Goal: Information Seeking & Learning: Learn about a topic

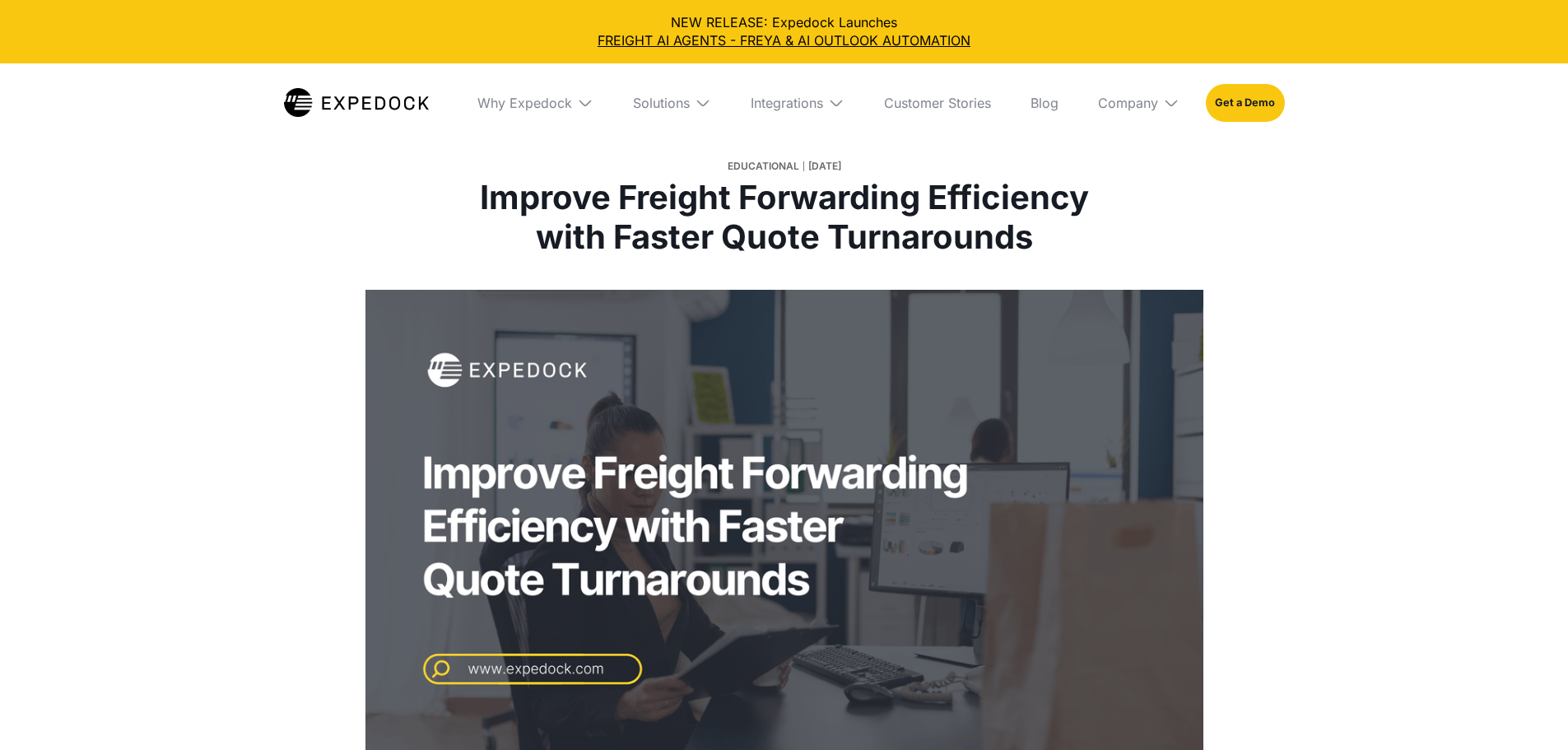
select select
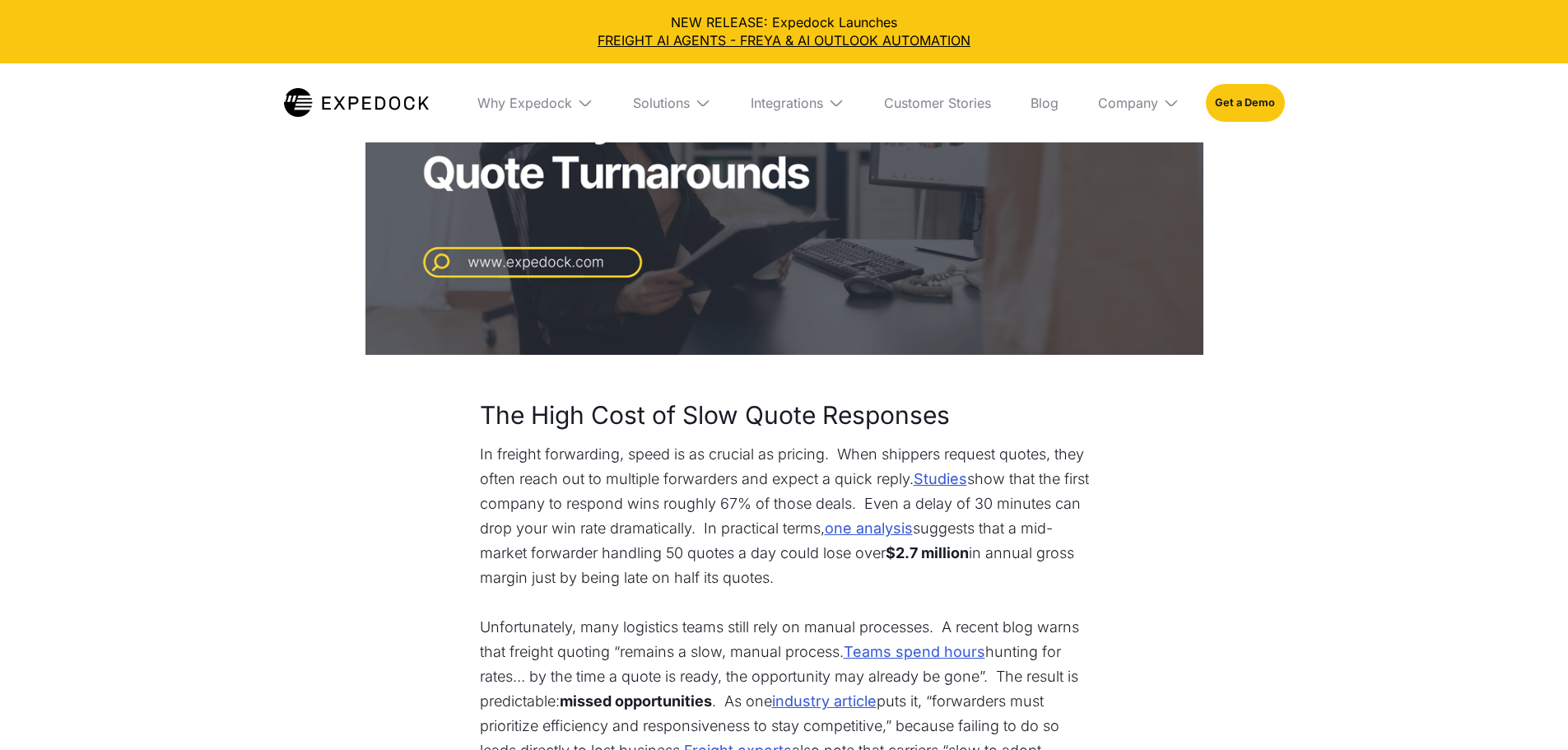
scroll to position [659, 0]
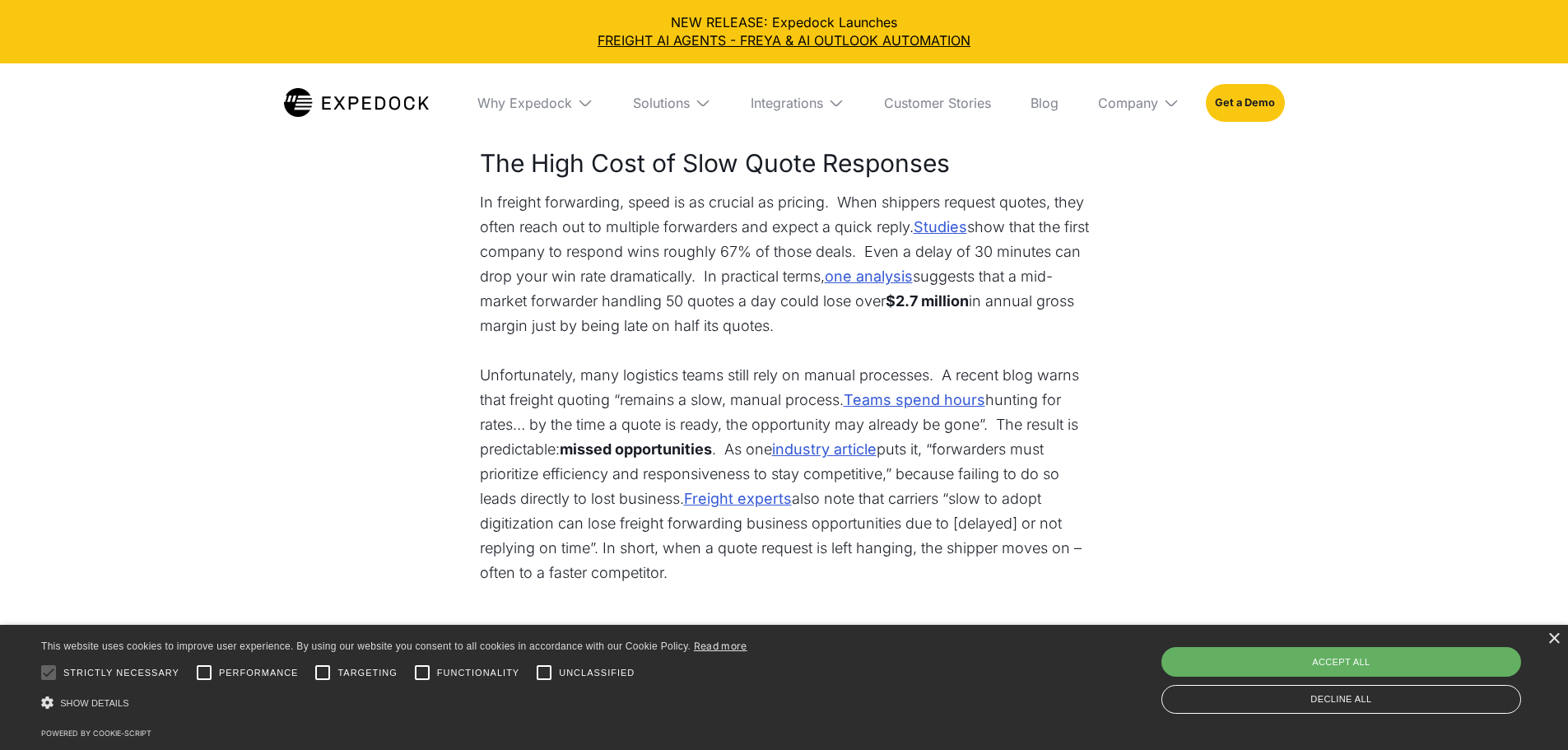
click at [1419, 654] on div "Accept all" at bounding box center [1340, 661] width 360 height 29
checkbox input "true"
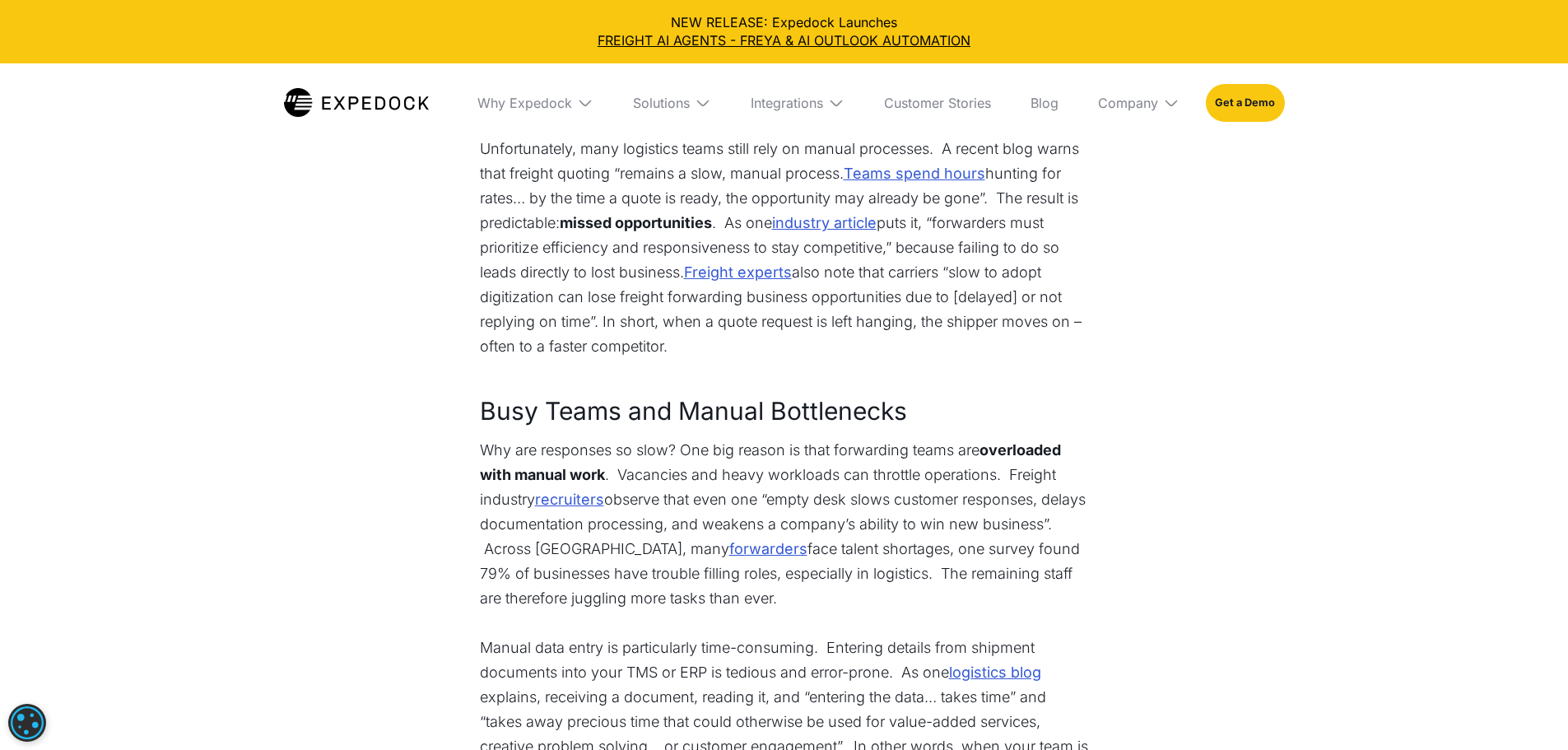
scroll to position [906, 0]
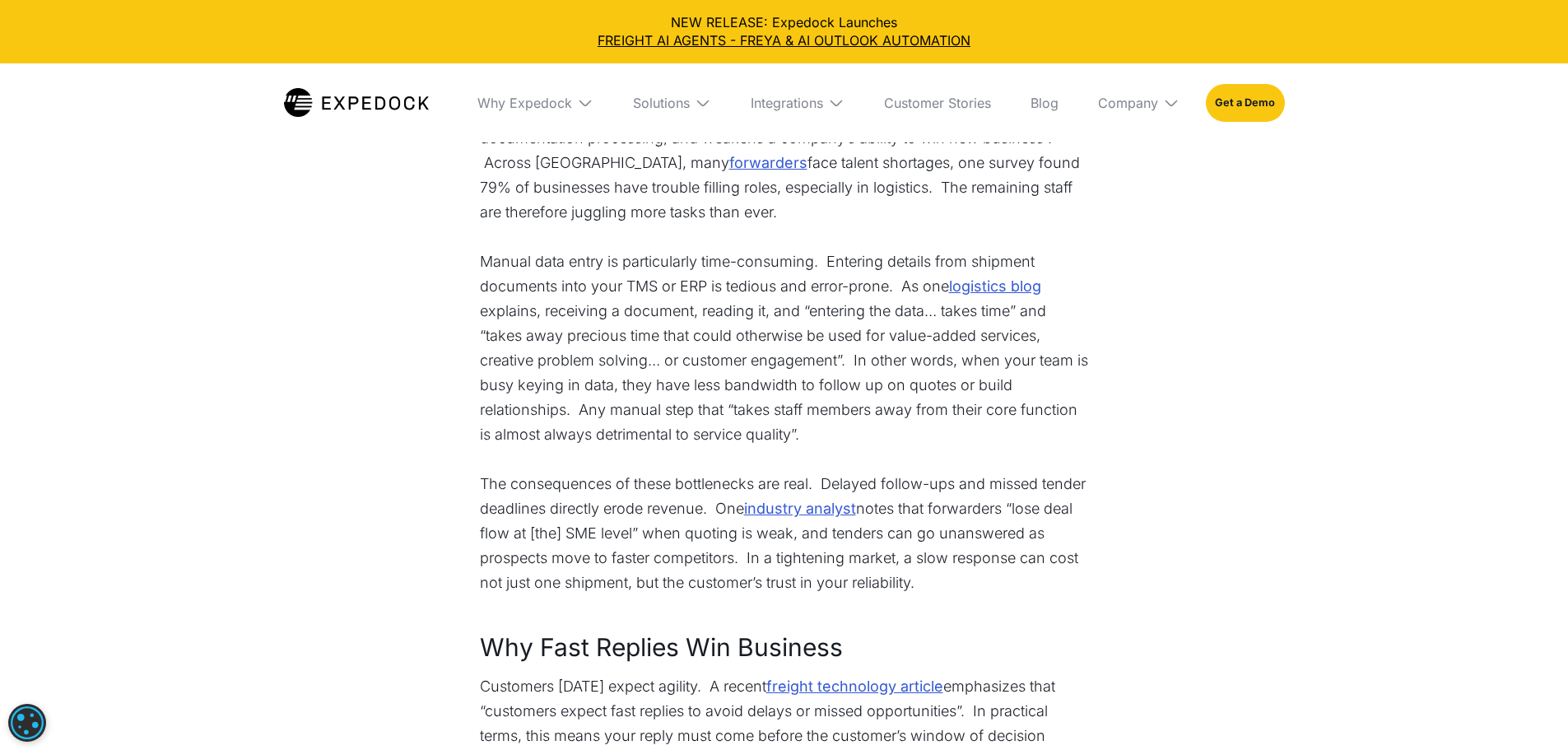
scroll to position [1267, 0]
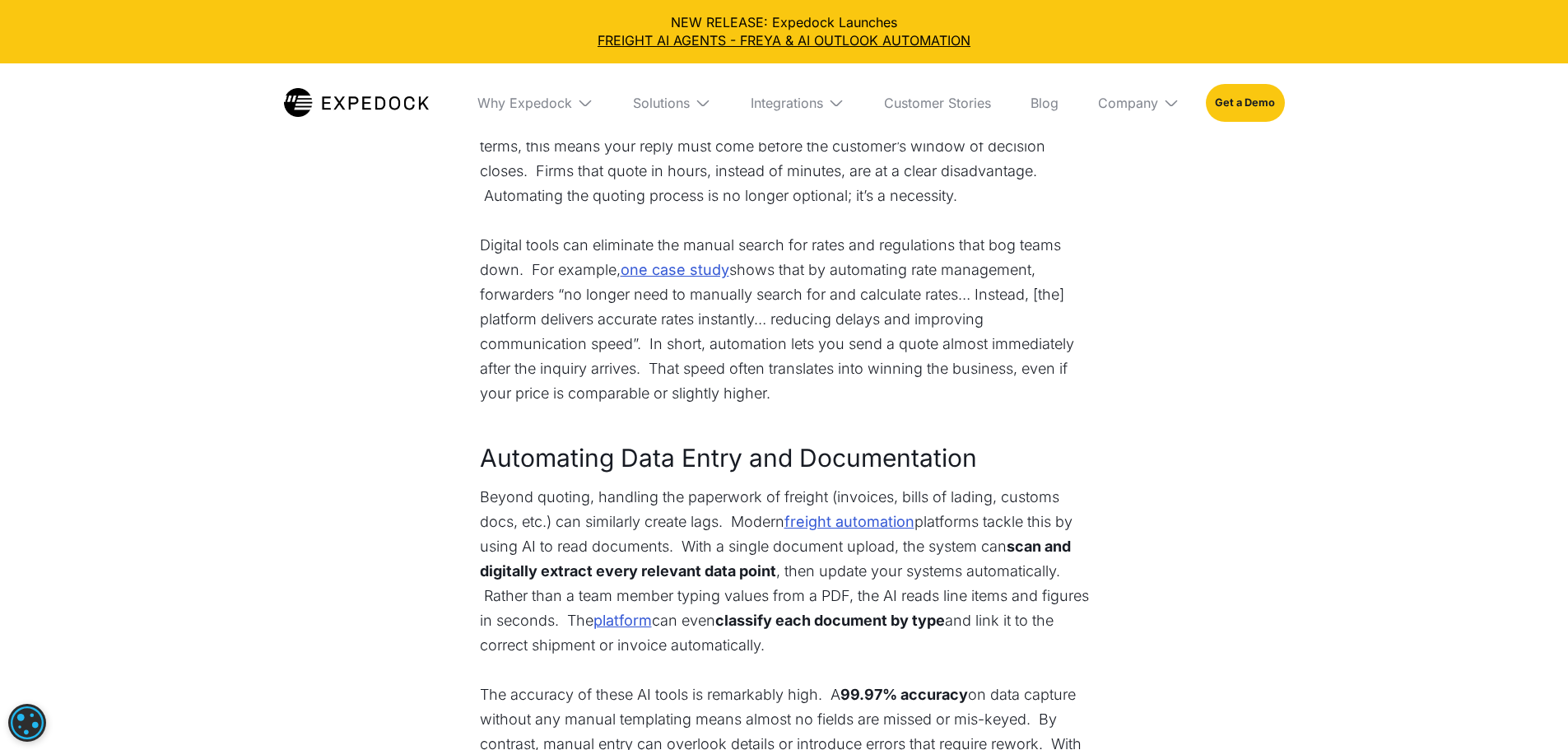
scroll to position [1893, 0]
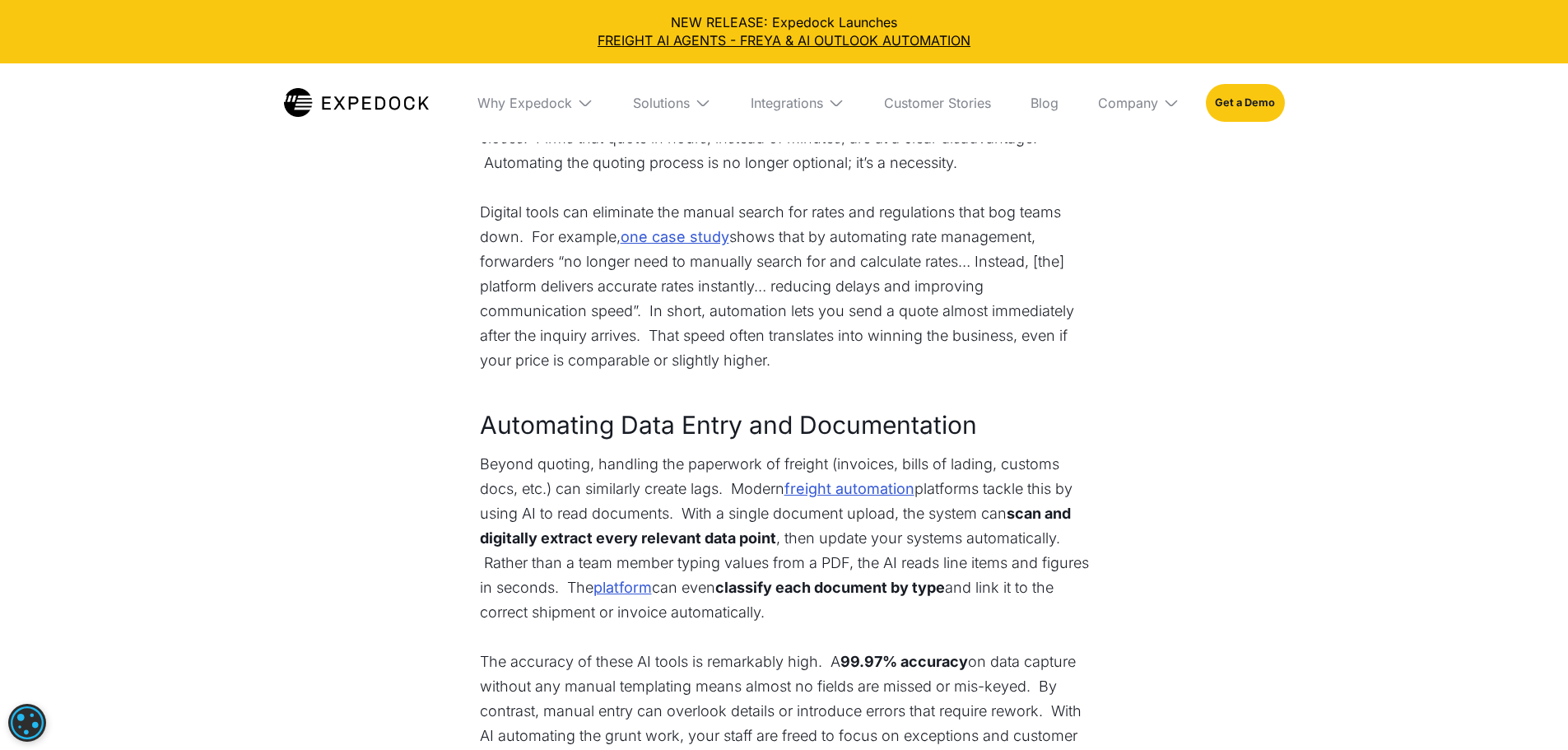
click at [1161, 496] on div "The High Cost of Slow Quote Responses In freight forwarding, speed is as crucia…" at bounding box center [784, 540] width 774 height 3277
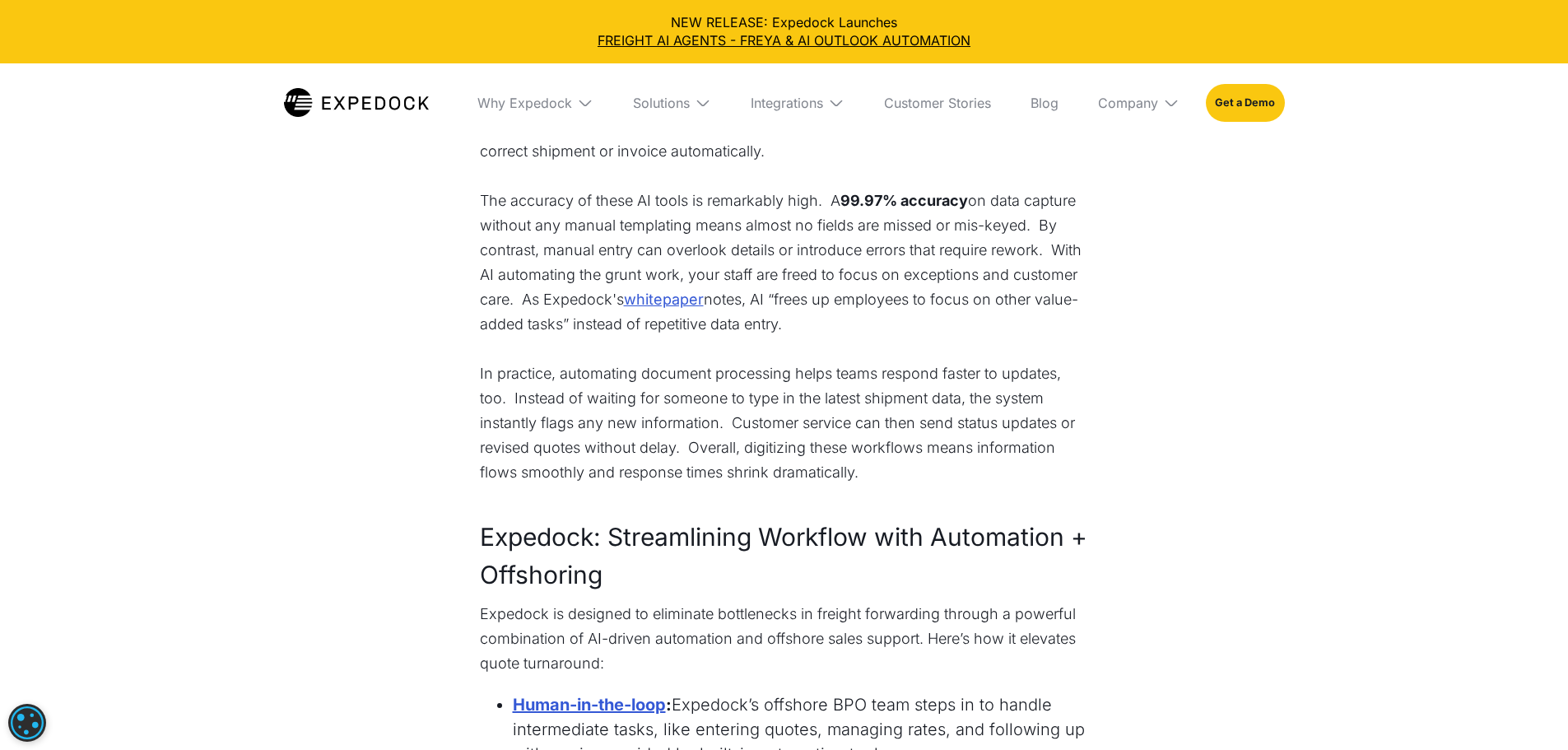
scroll to position [2387, 0]
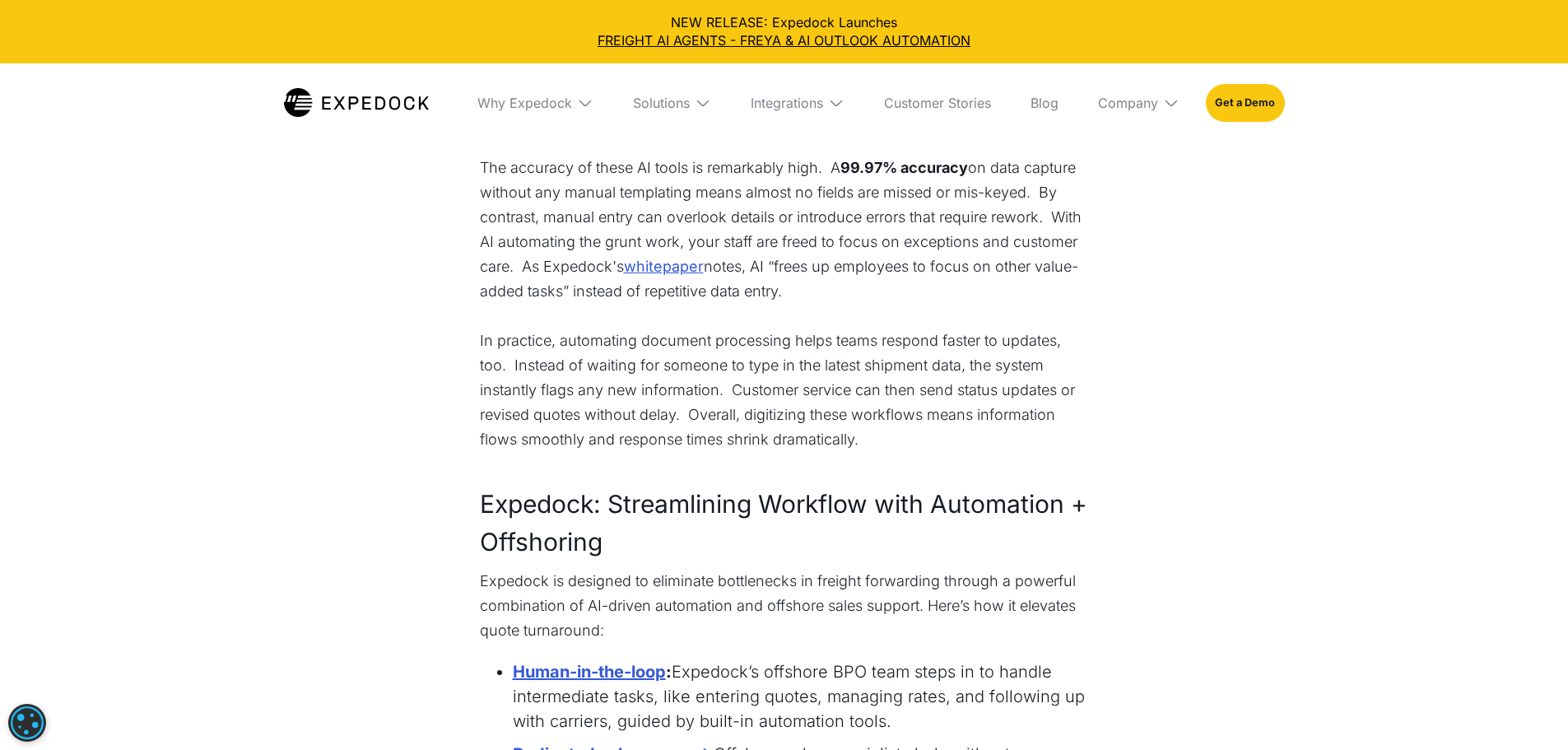
click at [1203, 443] on div "The High Cost of Slow Quote Responses In freight forwarding, speed is as crucia…" at bounding box center [784, 75] width 1568 height 3401
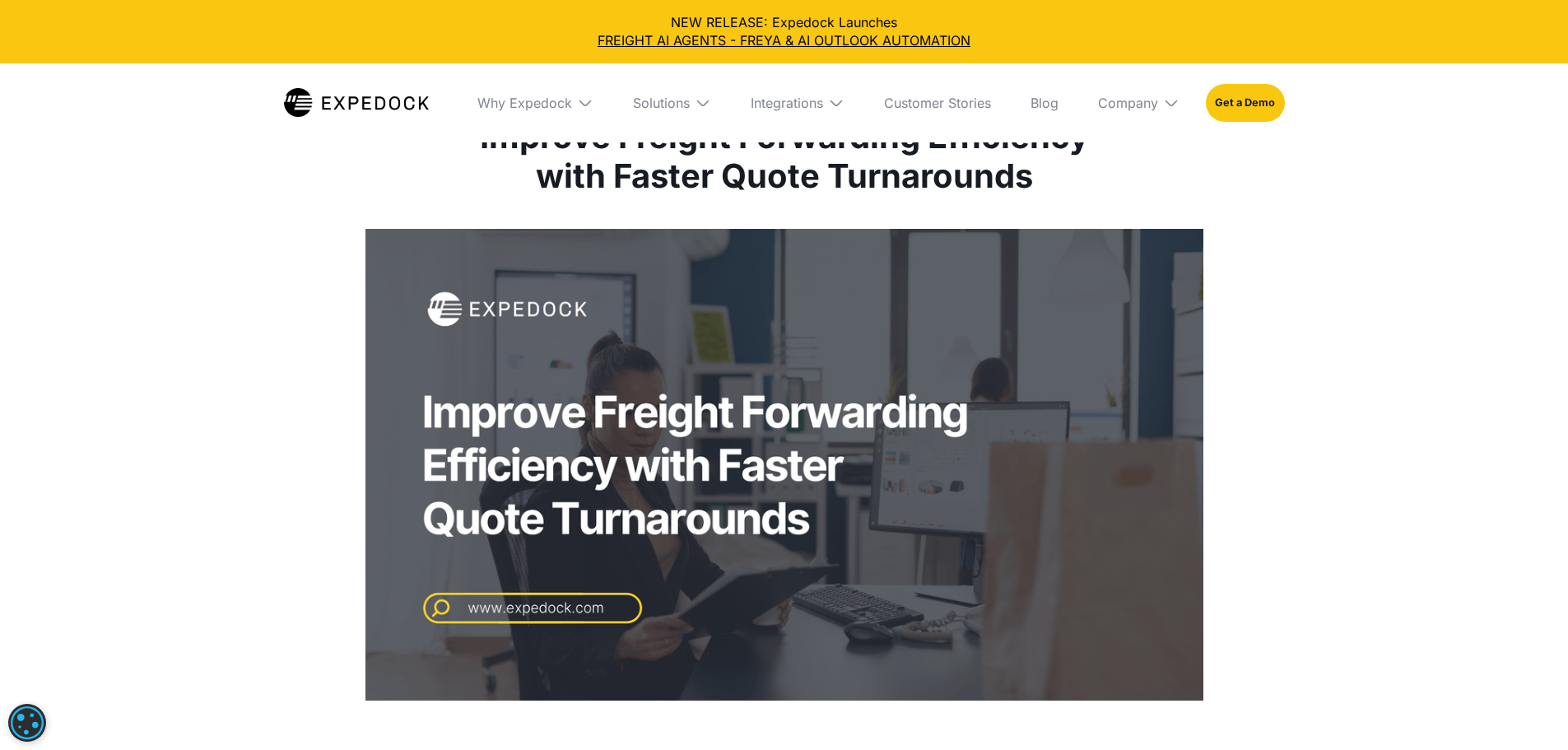
scroll to position [0, 0]
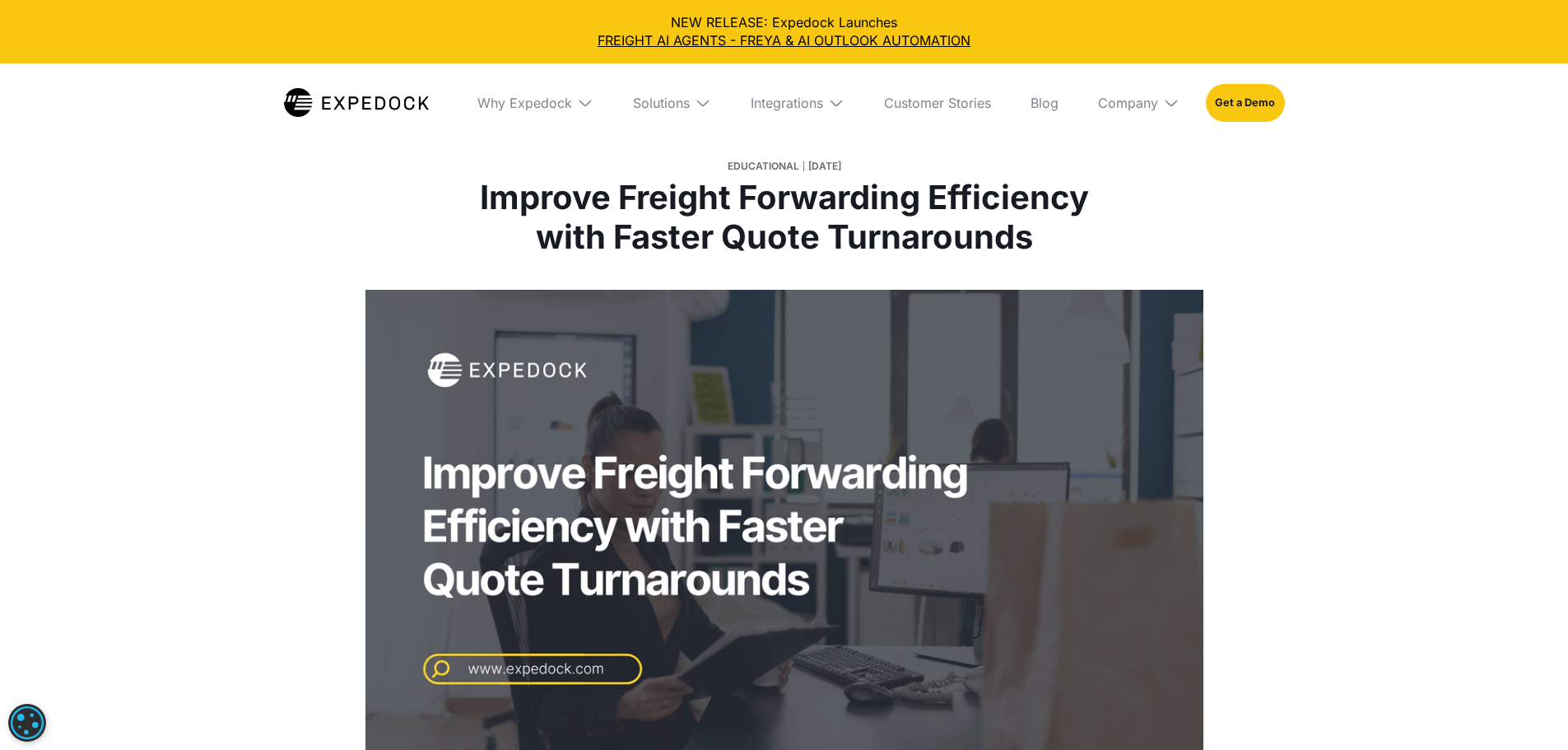
click at [103, 274] on div "Educational July 23, 2025 Improve Freight Forwarding Efficiency with Faster Quo…" at bounding box center [784, 144] width 1568 height 290
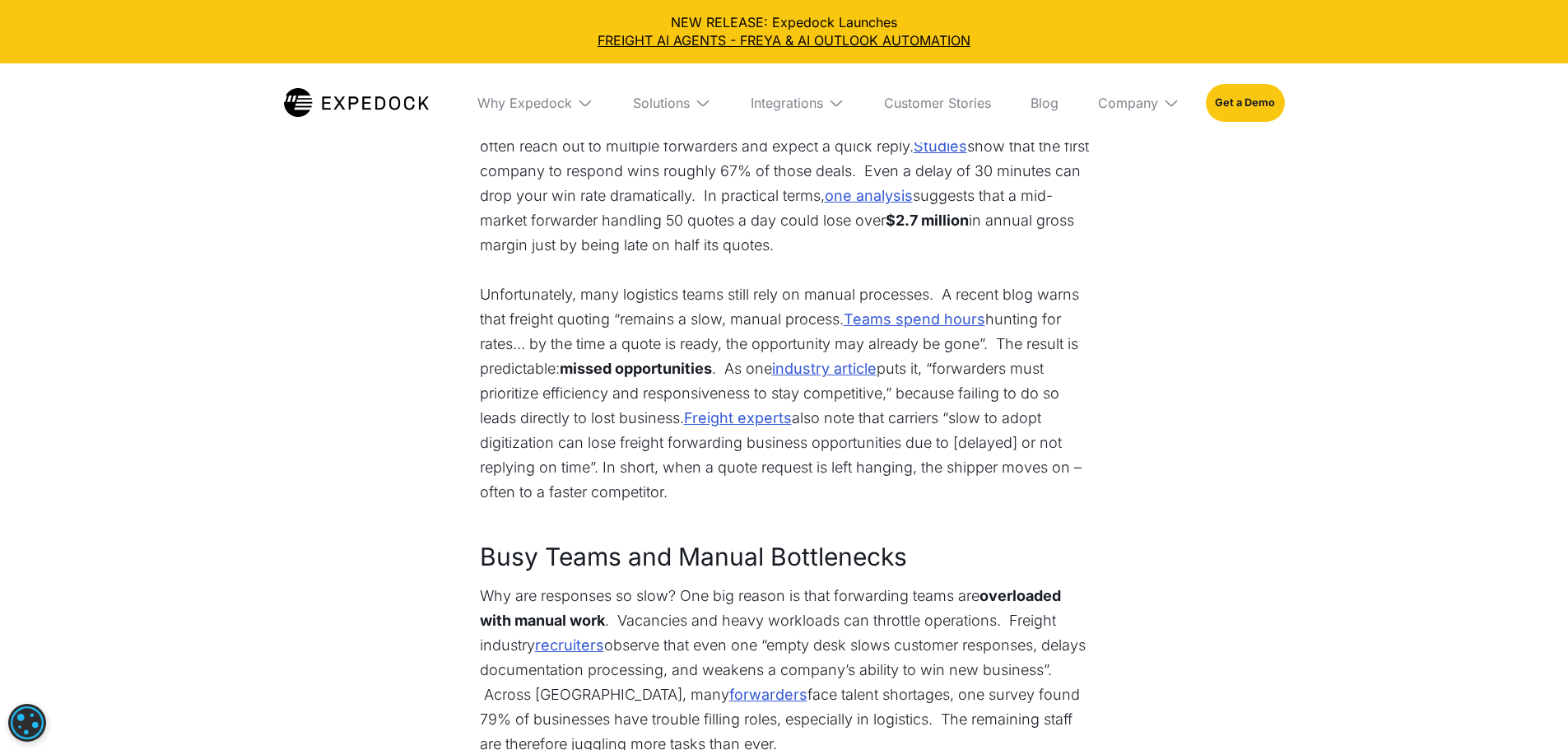
scroll to position [741, 0]
click at [638, 265] on p "In freight forwarding, speed is as crucial as pricing. When shippers request qu…" at bounding box center [784, 195] width 609 height 173
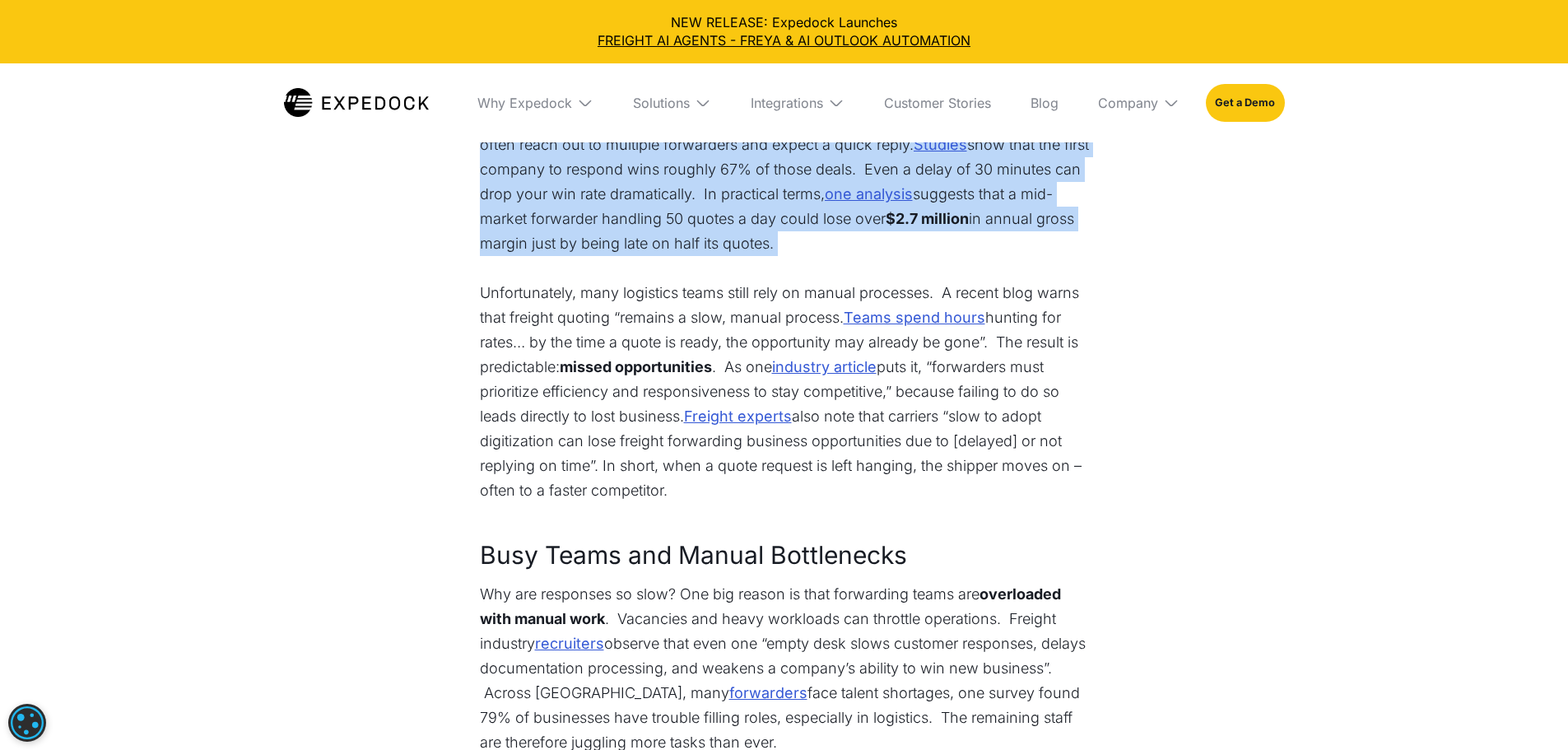
drag, startPoint x: 638, startPoint y: 265, endPoint x: 1101, endPoint y: 444, distance: 496.4
click at [831, 281] on p "In freight forwarding, speed is as crucial as pricing. When shippers request qu…" at bounding box center [784, 195] width 609 height 173
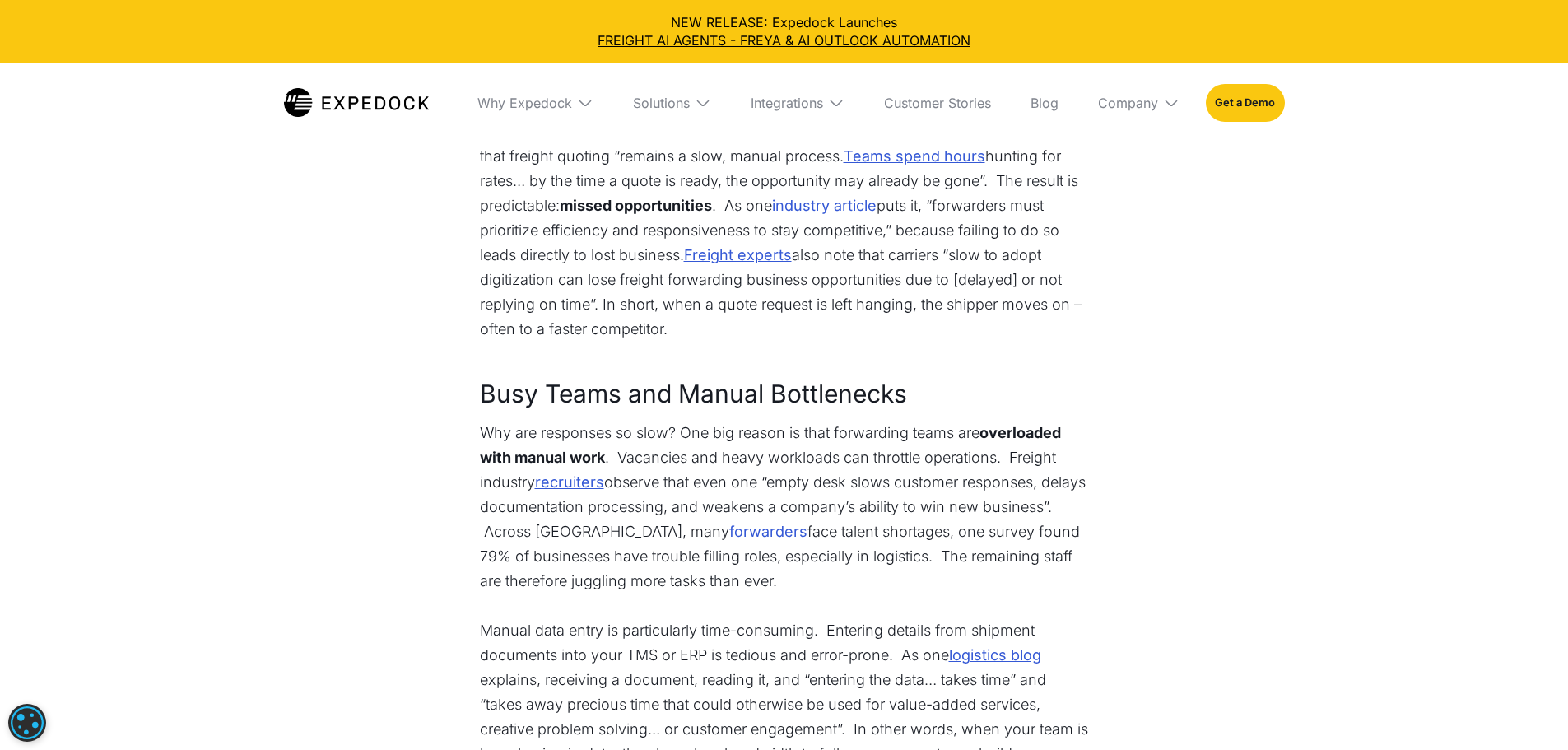
scroll to position [906, 0]
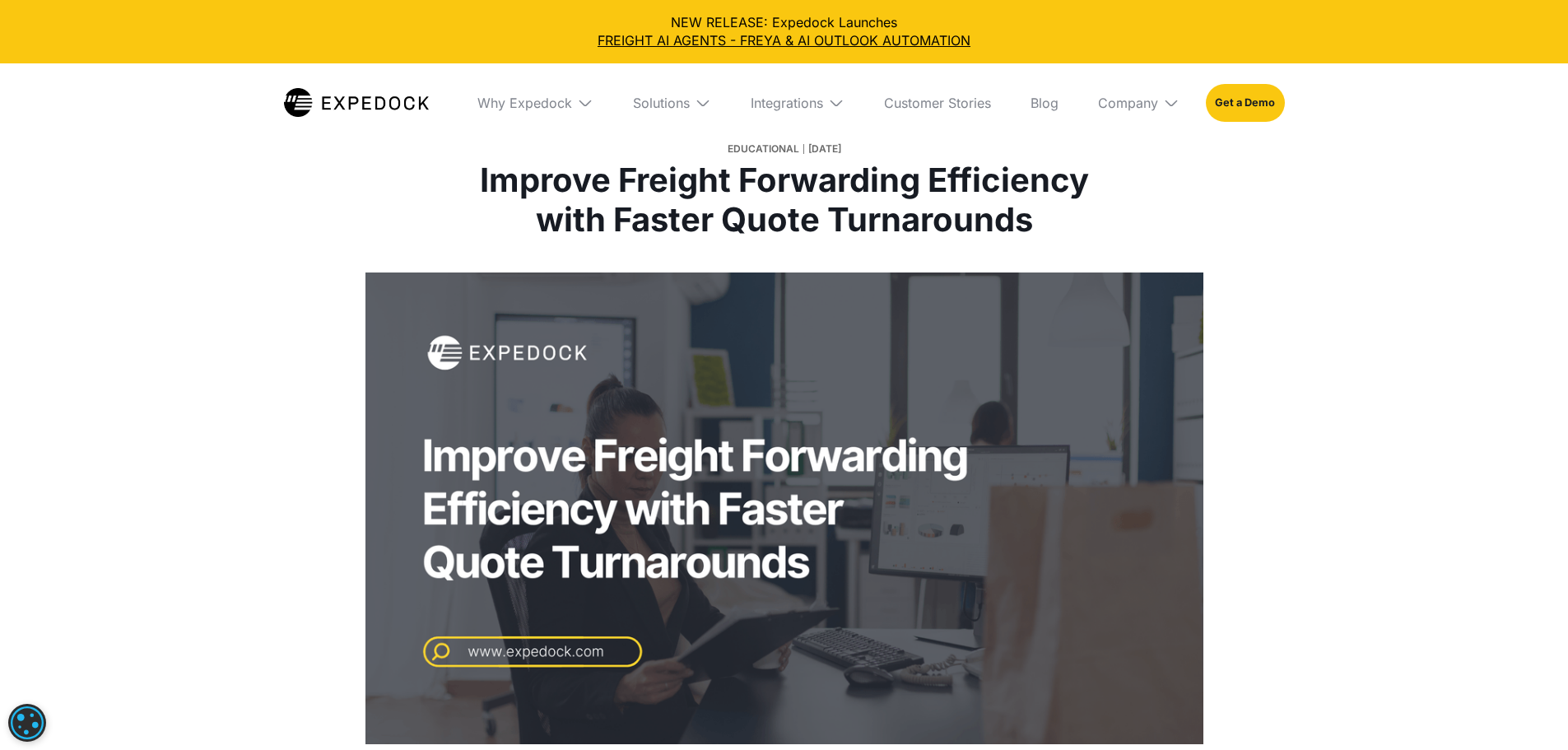
scroll to position [0, 0]
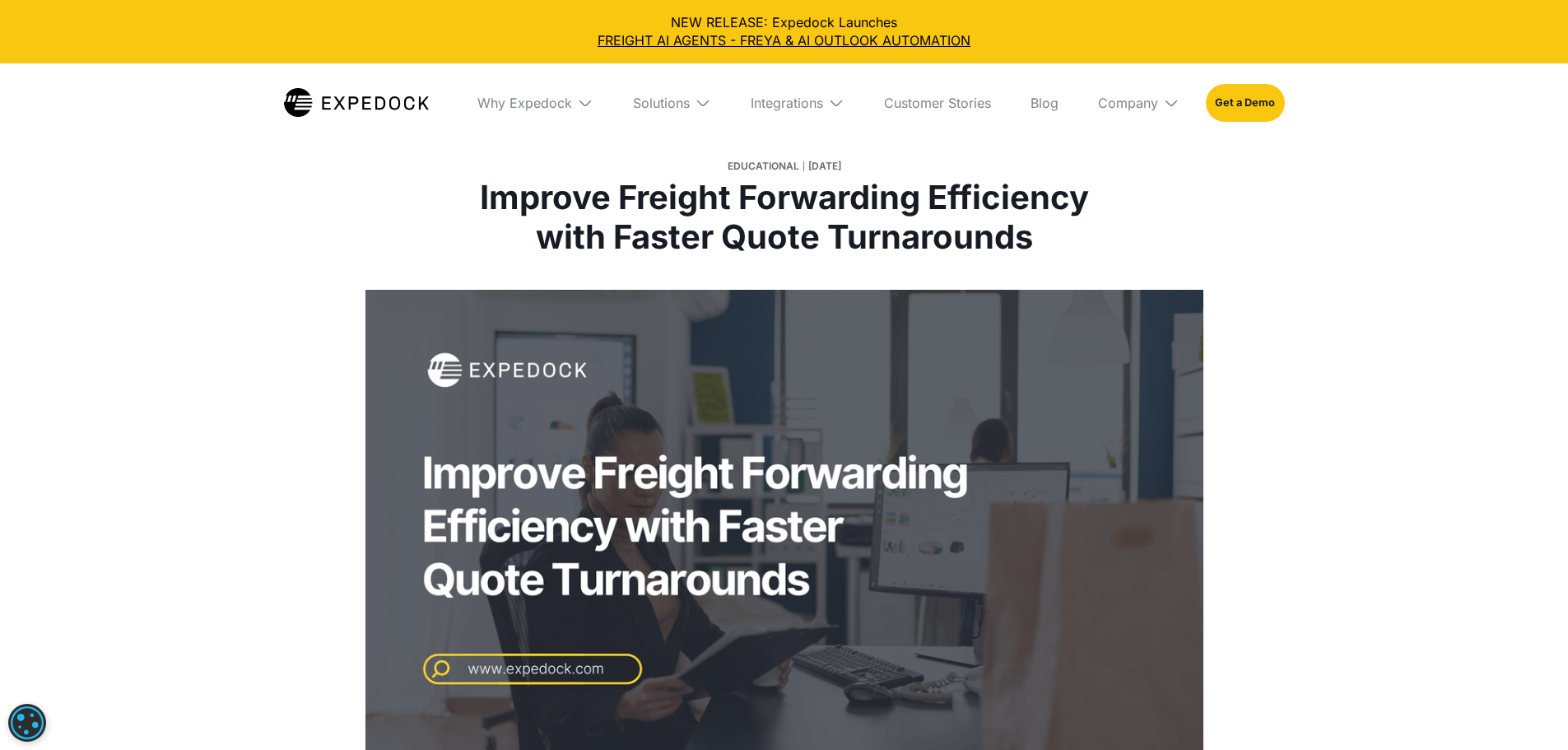
click at [132, 290] on div "Educational July 23, 2025 Improve Freight Forwarding Efficiency with Faster Quo…" at bounding box center [784, 144] width 1568 height 290
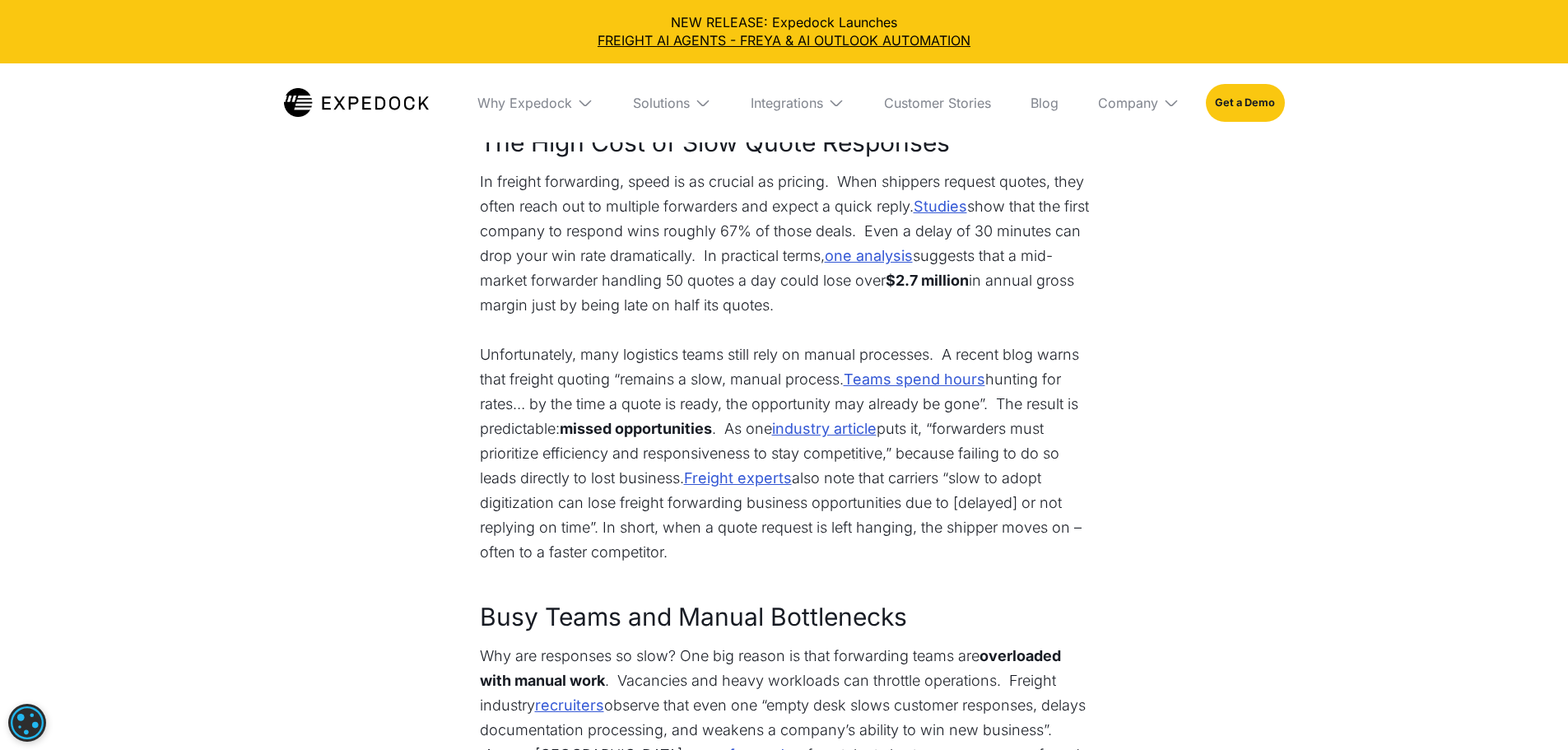
scroll to position [823, 0]
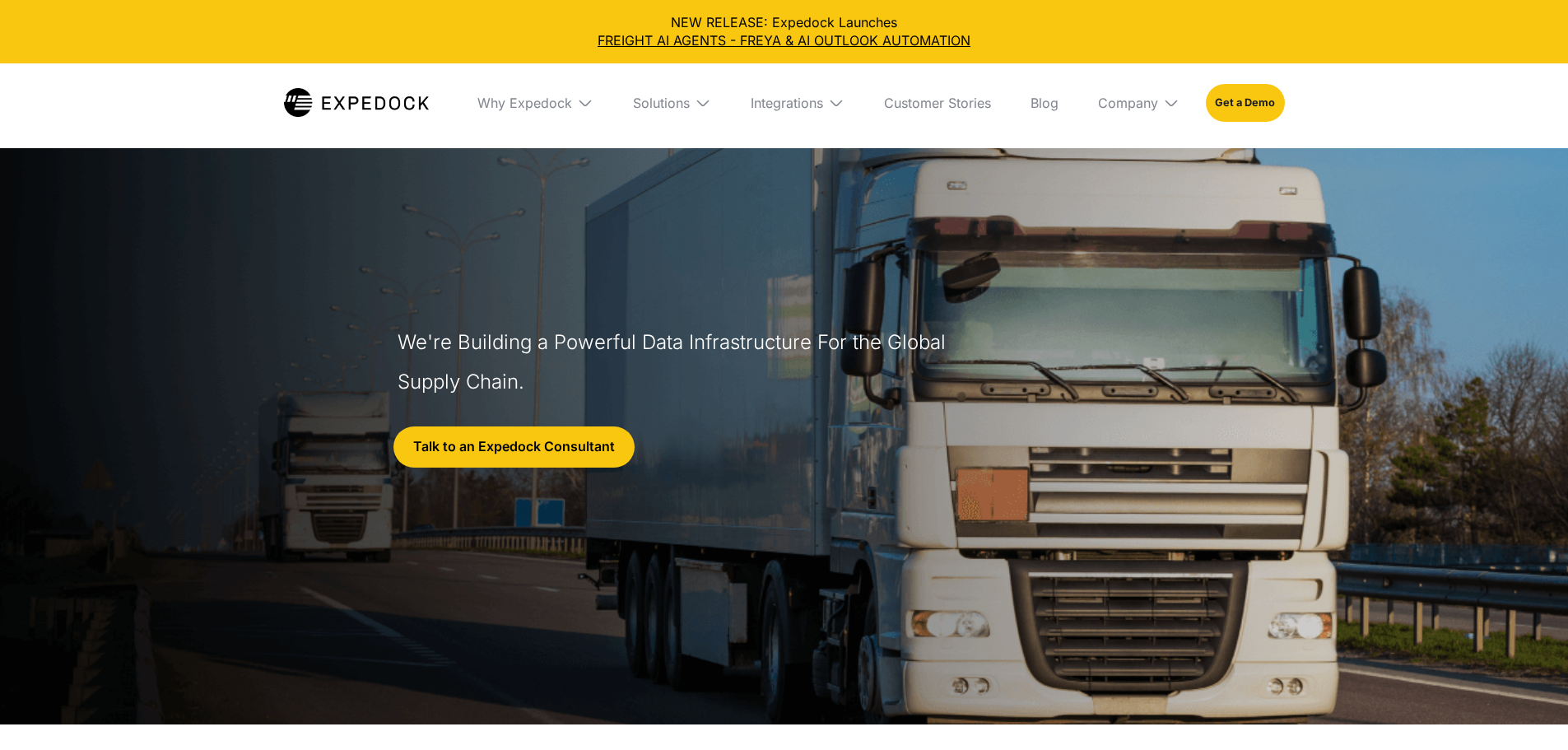
select select
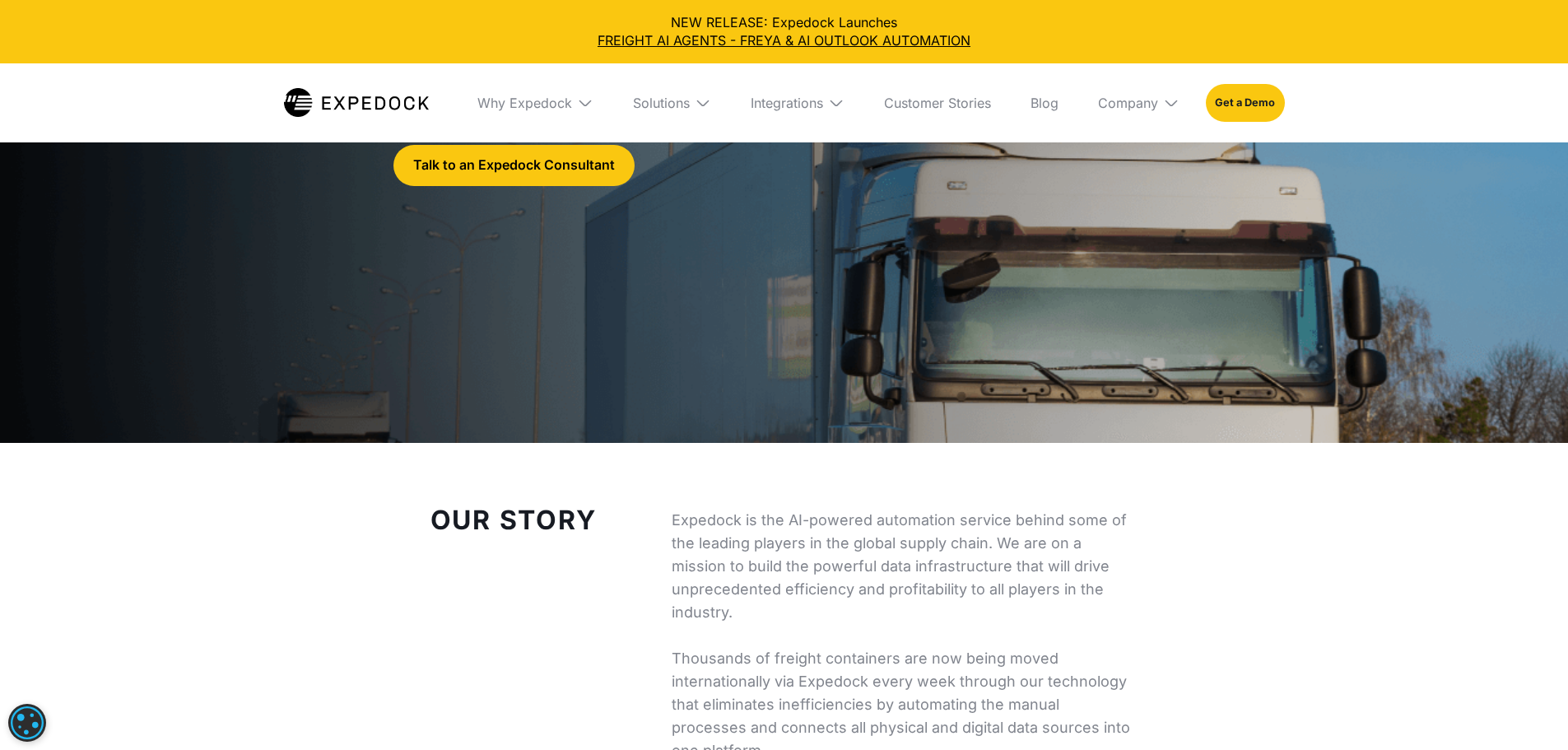
scroll to position [411, 0]
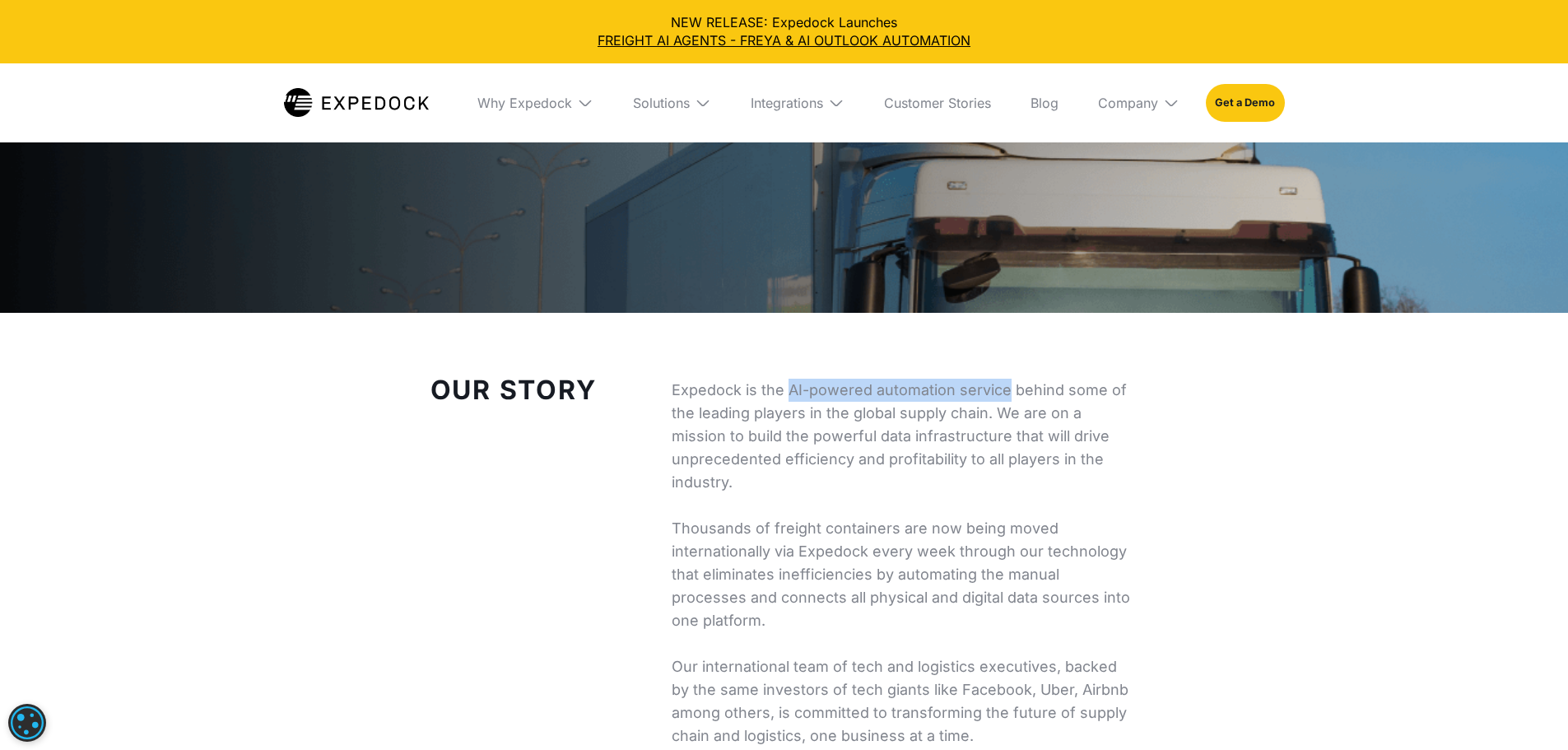
drag, startPoint x: 826, startPoint y: 390, endPoint x: 518, endPoint y: 344, distance: 311.4
click at [683, 383] on p "Expedock is the AI-powered automation service behind some of the leading player…" at bounding box center [905, 563] width 467 height 368
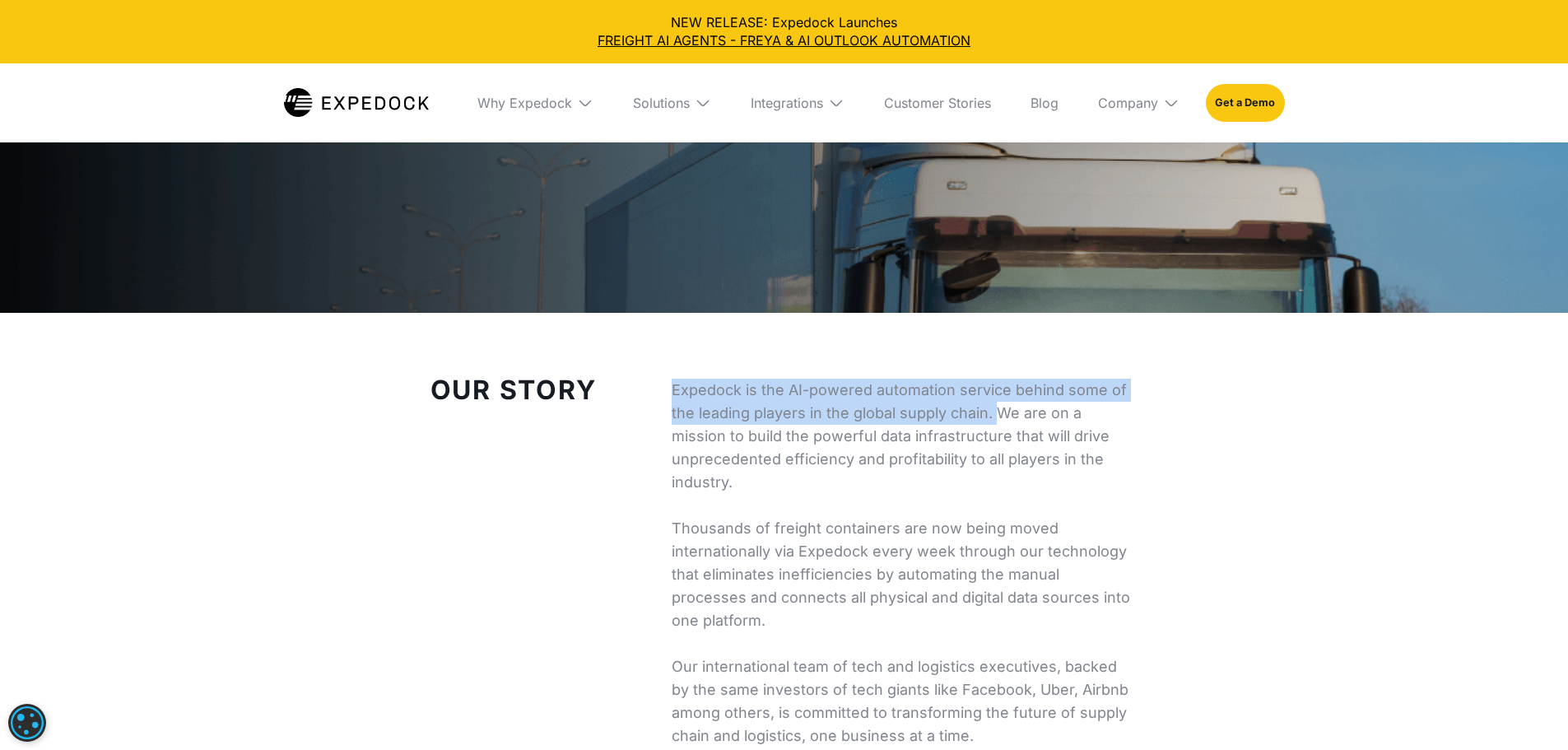
drag, startPoint x: 683, startPoint y: 383, endPoint x: 795, endPoint y: 437, distance: 124.3
click at [795, 437] on p "Expedock is the AI-powered automation service behind some of the leading player…" at bounding box center [905, 563] width 467 height 368
copy p "Expedock is the AI-powered automation service behind some of the leading player…"
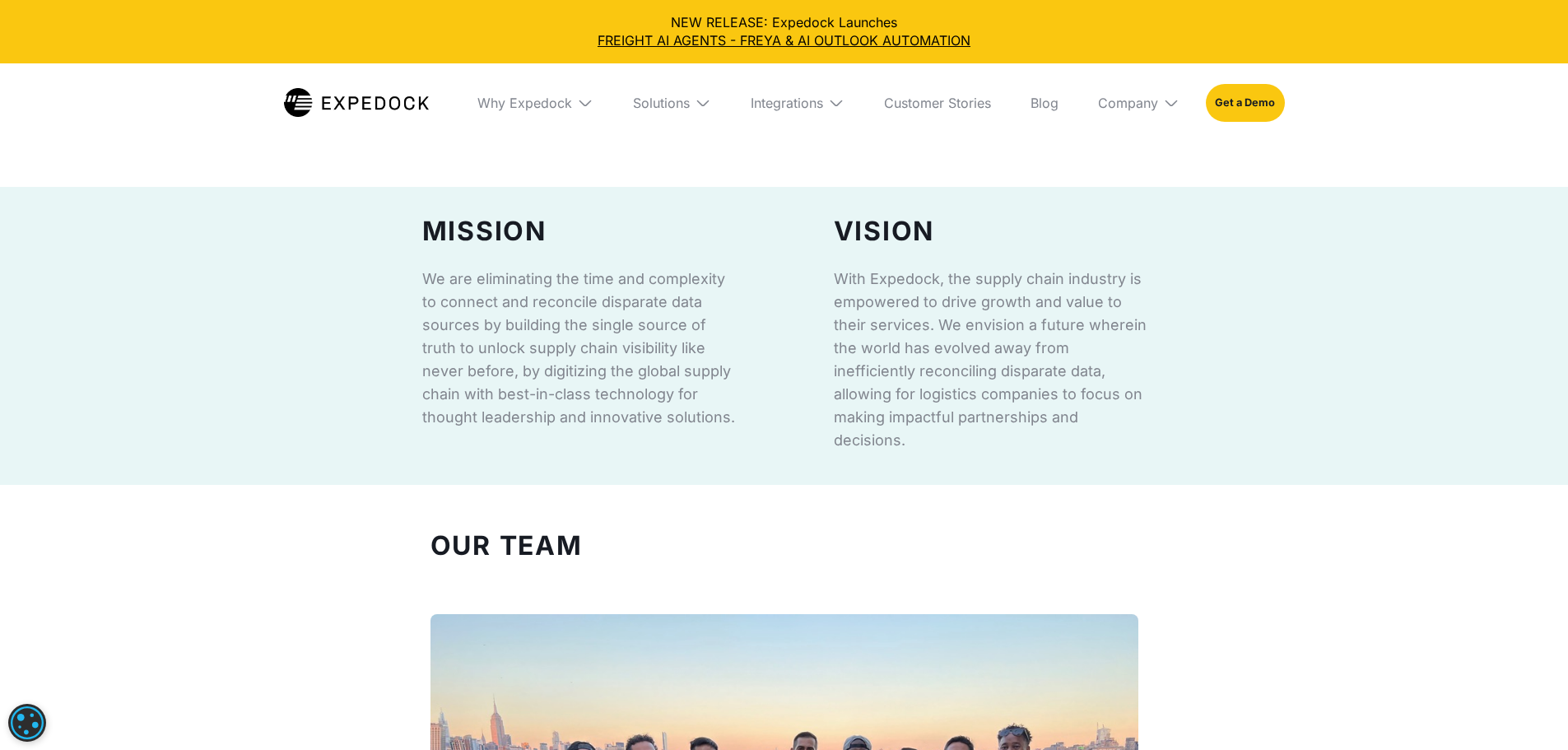
scroll to position [989, 0]
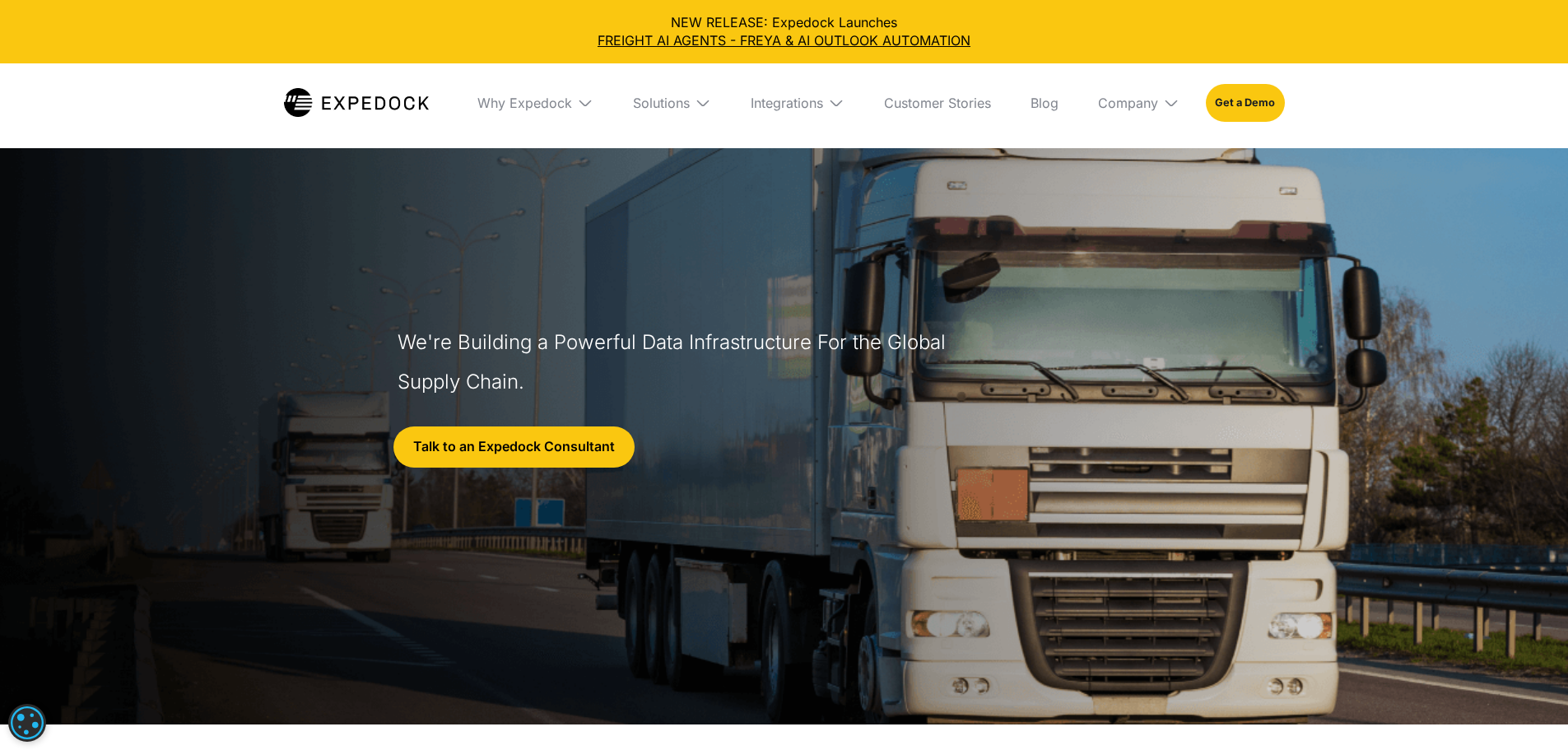
select select
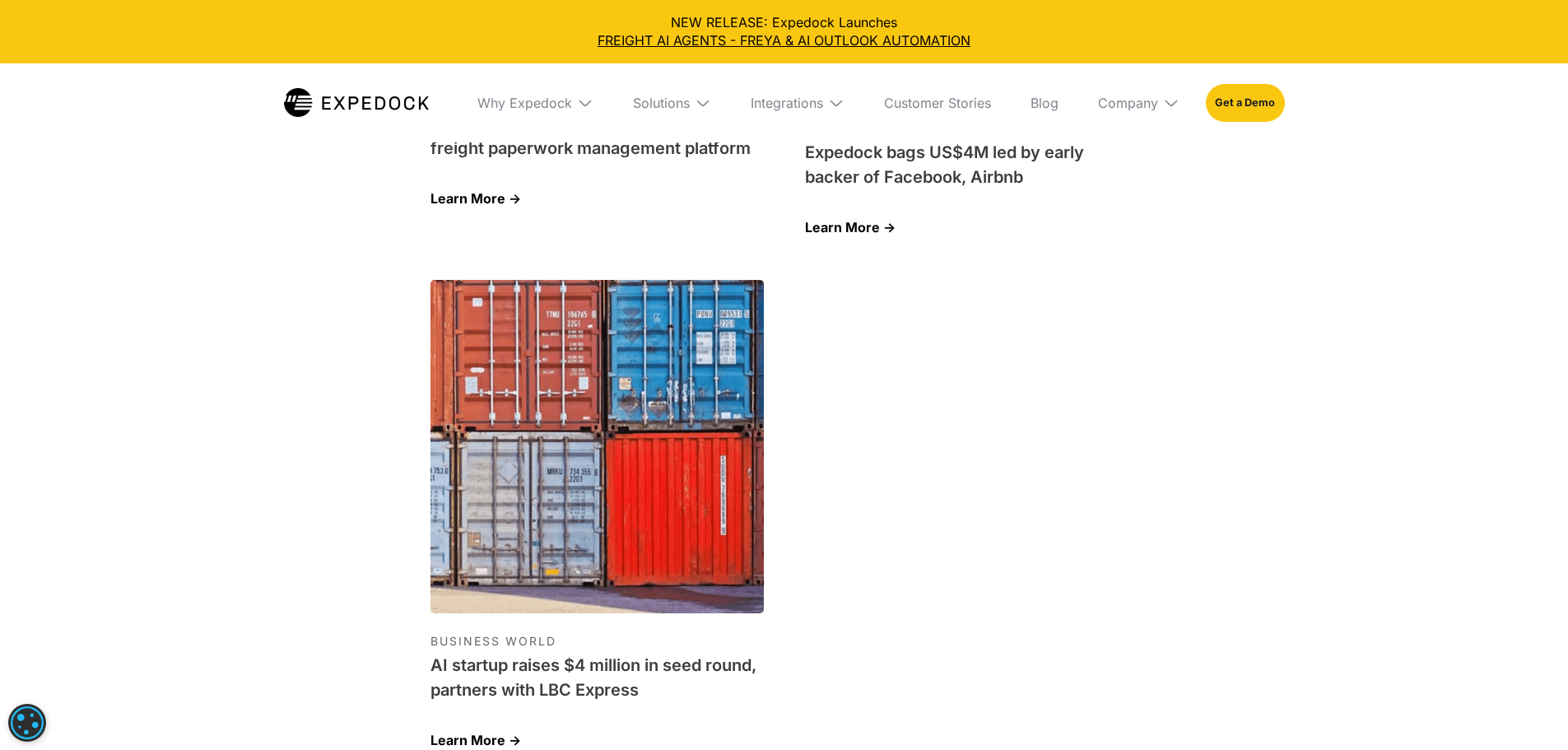
scroll to position [5598, 0]
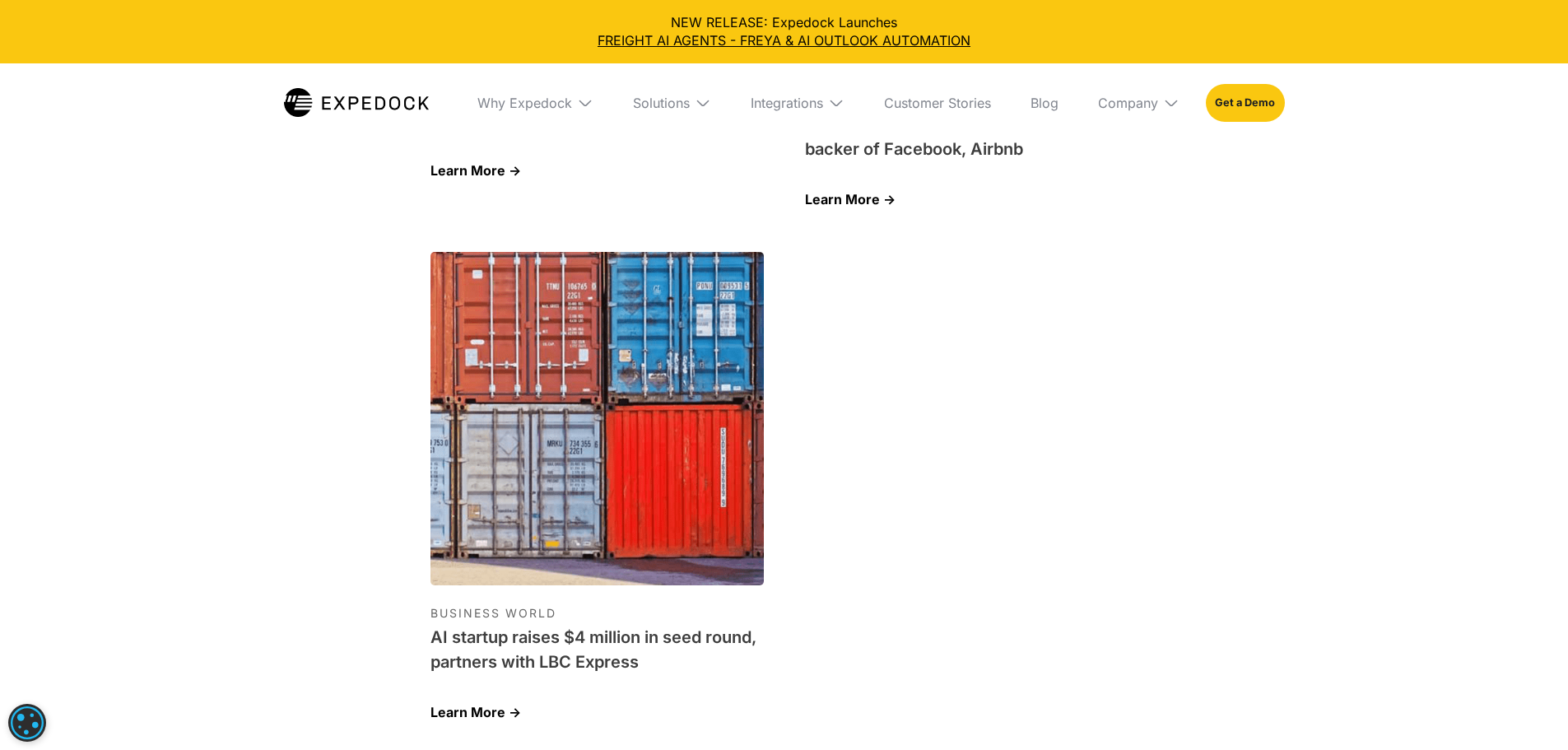
click at [1129, 361] on link at bounding box center [971, 487] width 333 height 472
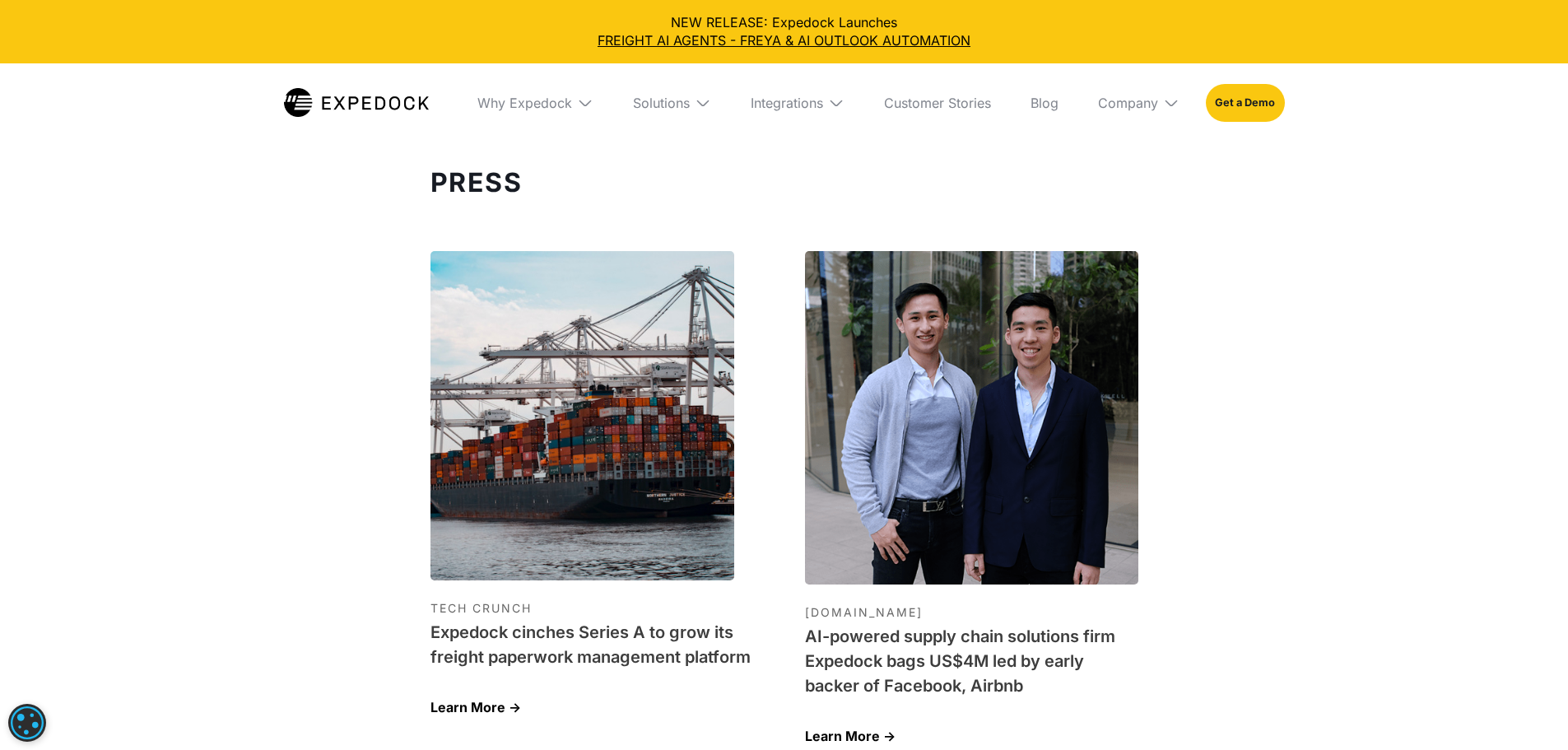
scroll to position [5022, 0]
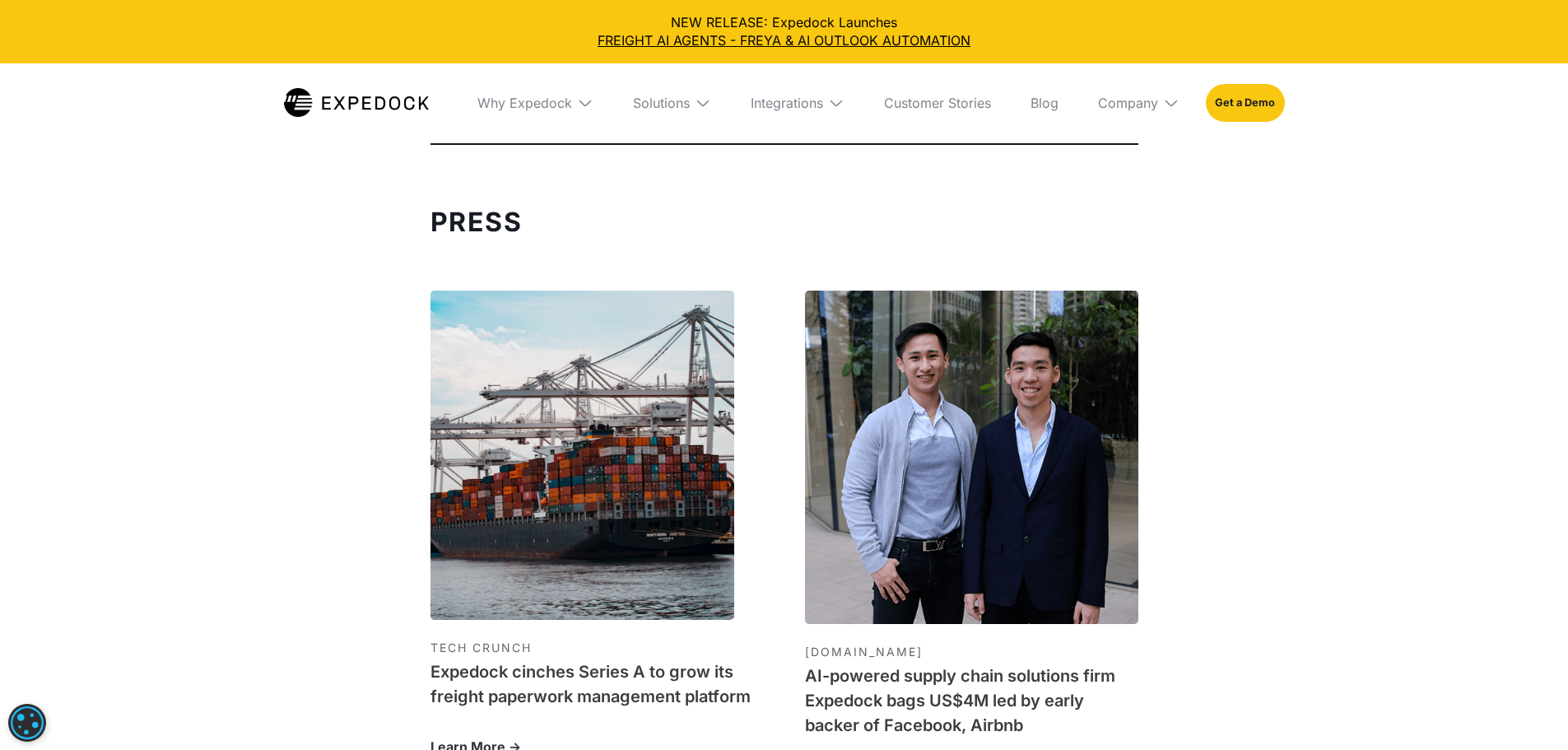
click at [560, 433] on img at bounding box center [582, 455] width 305 height 329
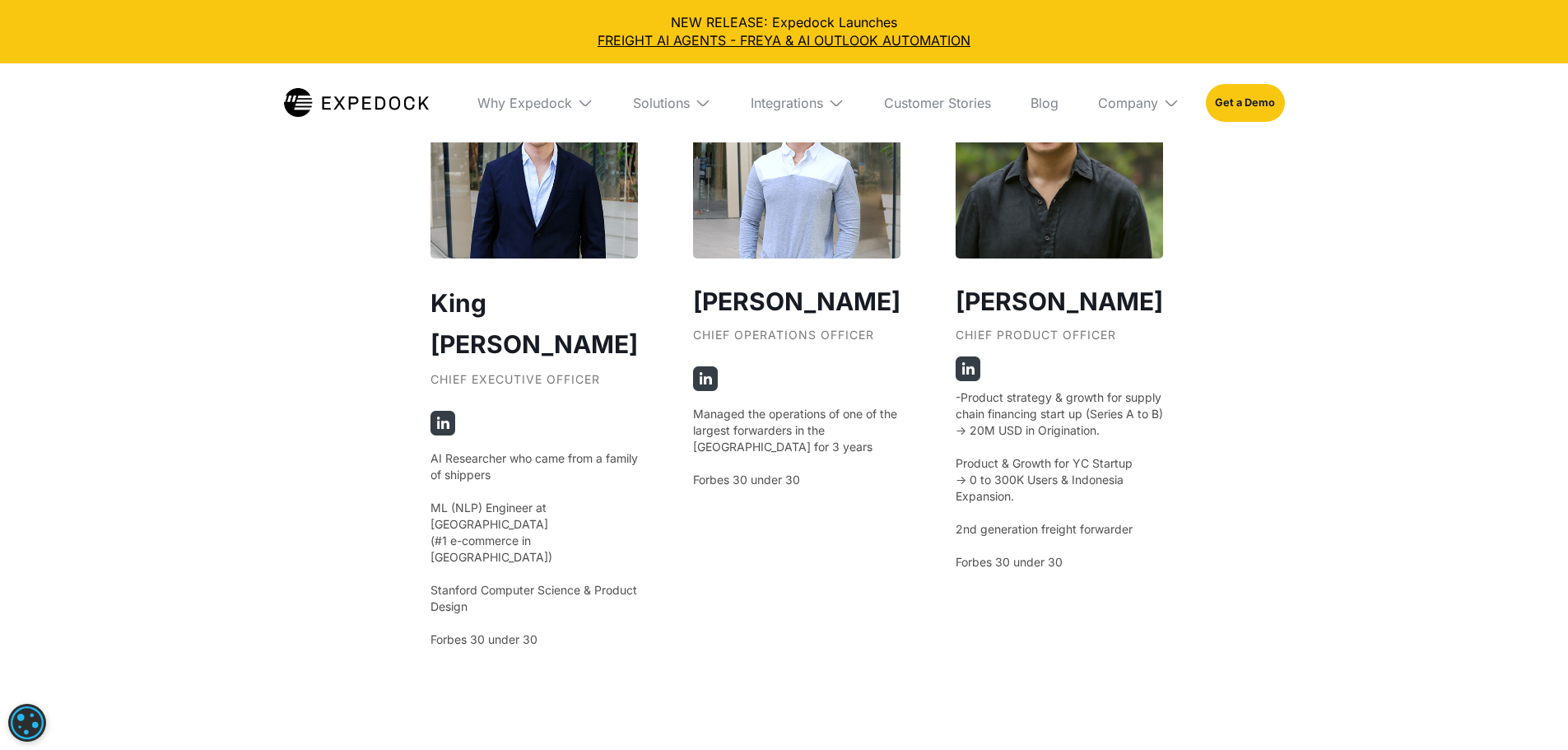
scroll to position [3047, 0]
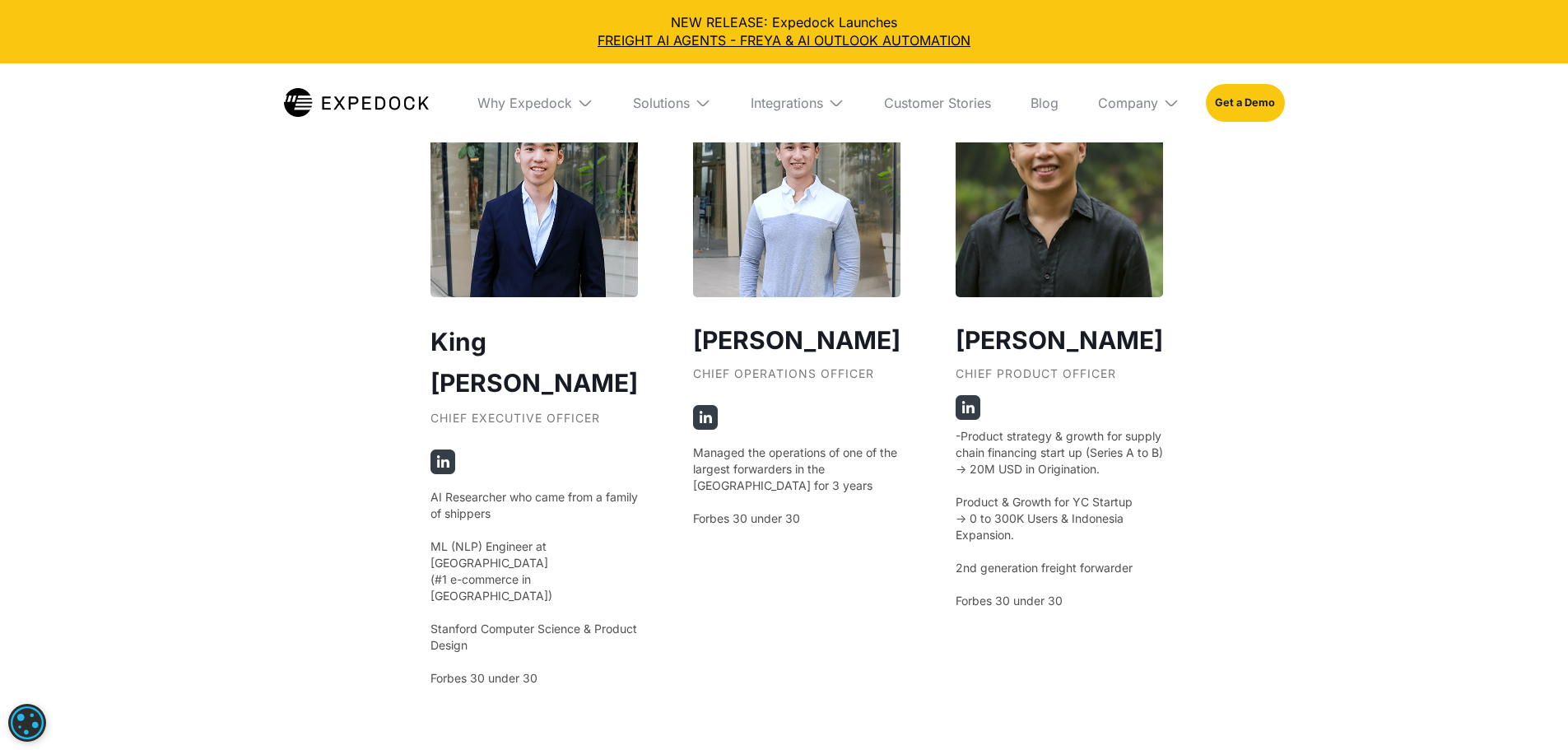
click at [998, 609] on p "-Product strategy & growth for supply chain financing start up (Series A to B) …" at bounding box center [1059, 518] width 207 height 181
drag, startPoint x: 940, startPoint y: 722, endPoint x: 1065, endPoint y: 719, distance: 125.0
click at [1065, 609] on p "-Product strategy & growth for supply chain financing start up (Series A to B) …" at bounding box center [1059, 518] width 207 height 181
copy p "Forbes 30 under 30"
click at [1268, 519] on div "Our Founders ‍ King [PERSON_NAME] Chief Executive Officer AI Researcher who cam…" at bounding box center [784, 159] width 1568 height 1674
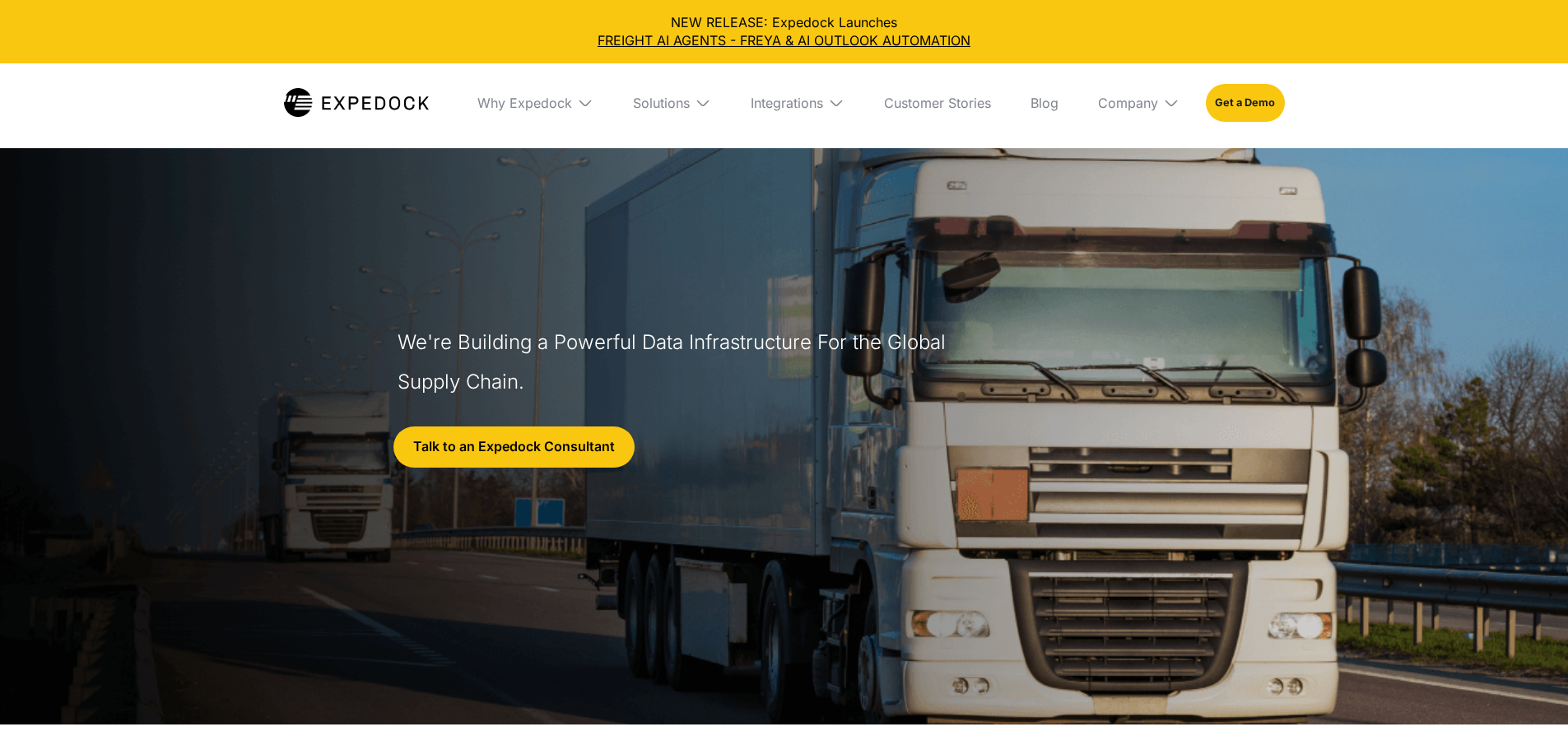
select select
